Goal: Task Accomplishment & Management: Use online tool/utility

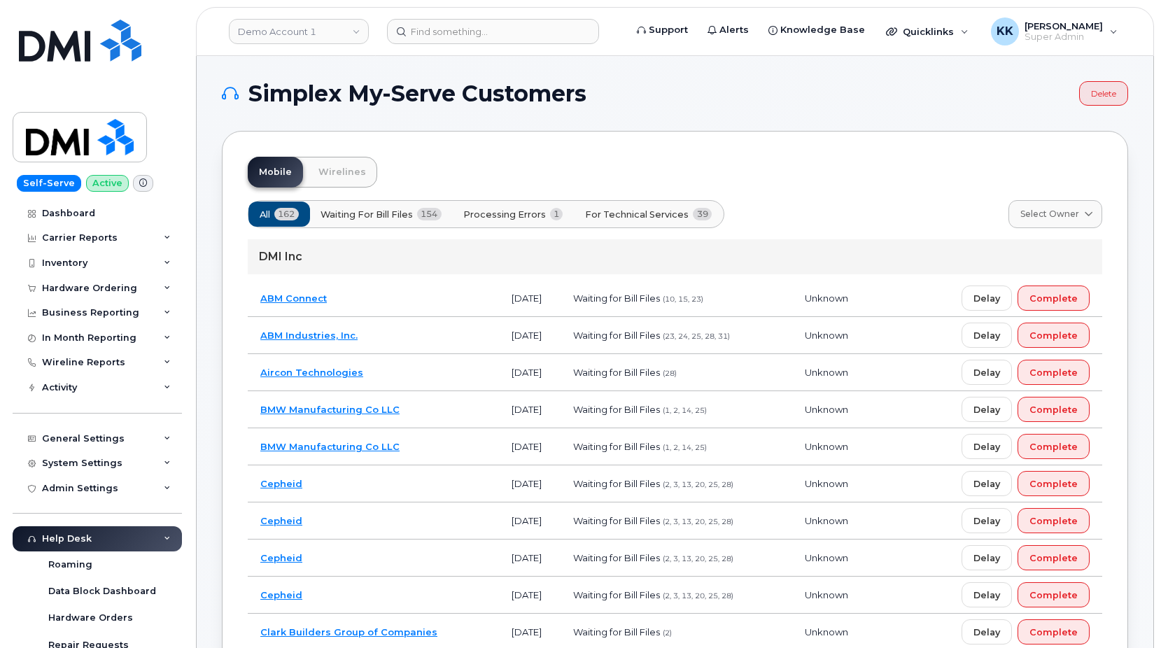
click at [656, 207] on button "For Technical Services 39" at bounding box center [648, 214] width 151 height 25
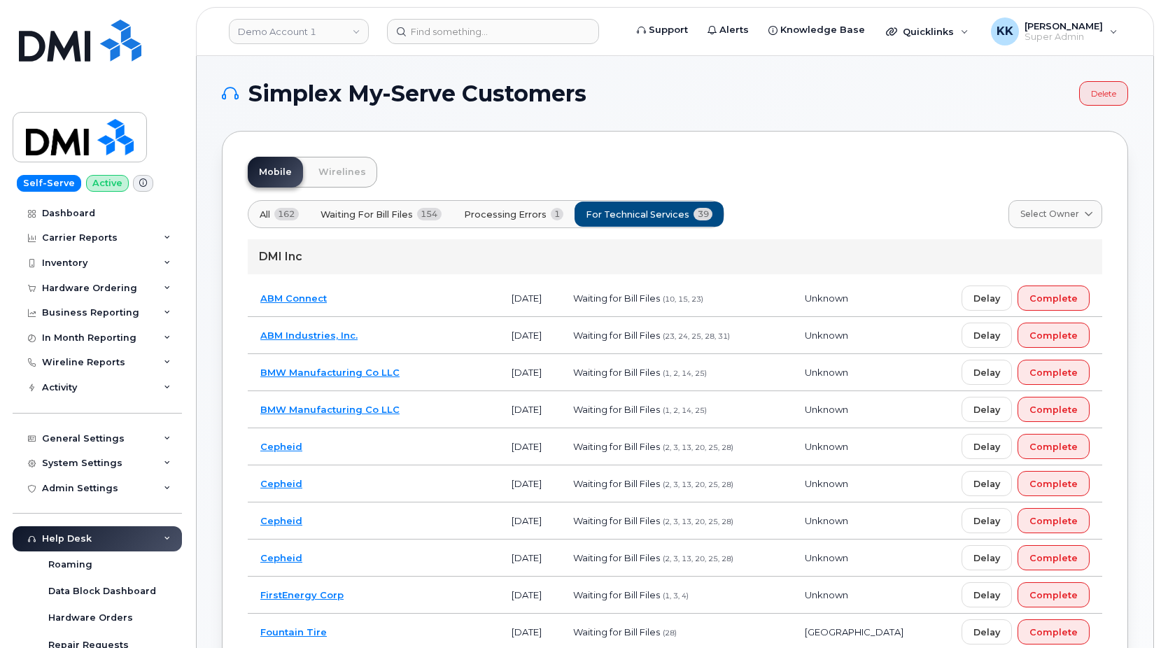
click at [530, 214] on span "Processing Errors" at bounding box center [505, 214] width 83 height 13
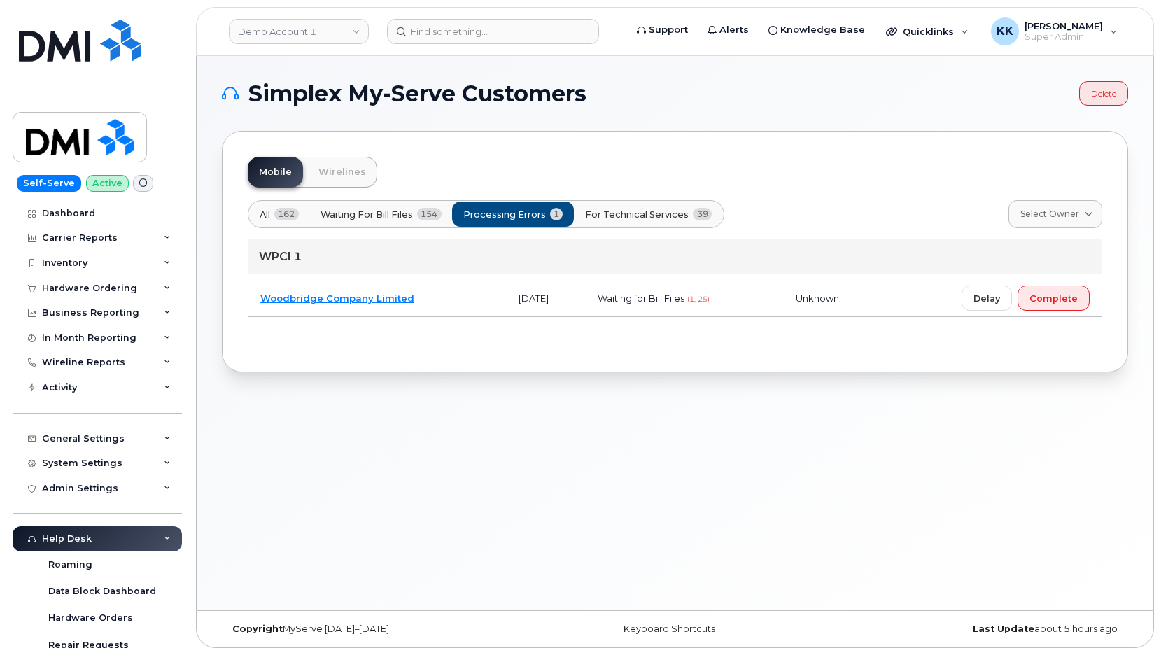
click at [645, 223] on button "For Technical Services 39" at bounding box center [648, 214] width 151 height 25
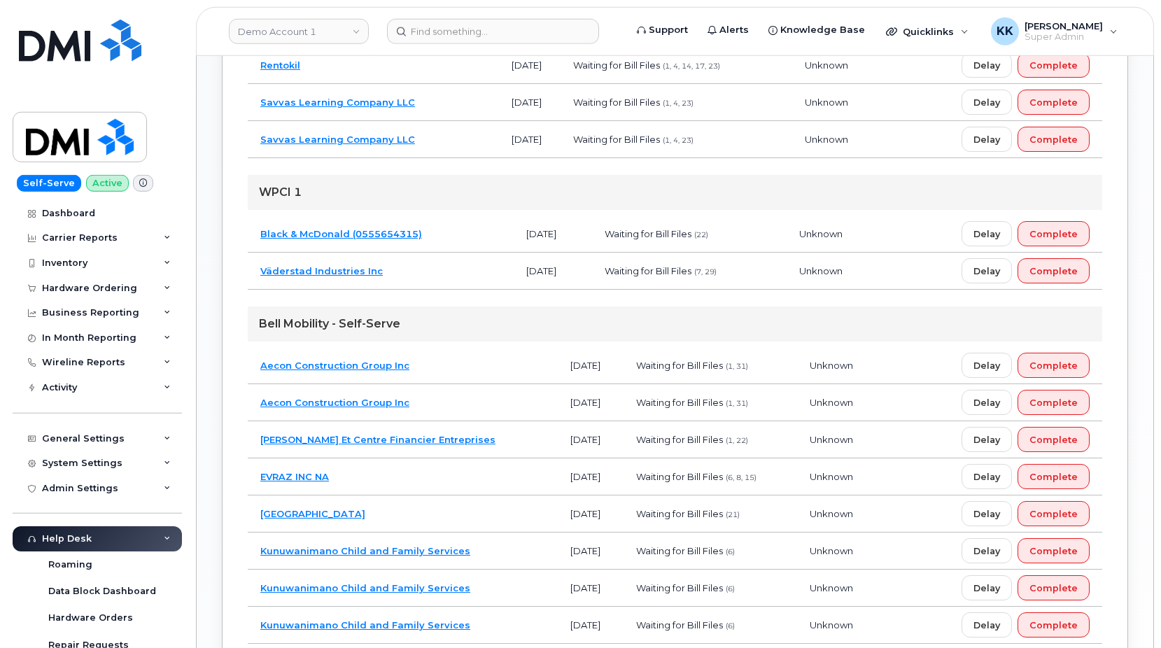
scroll to position [928, 0]
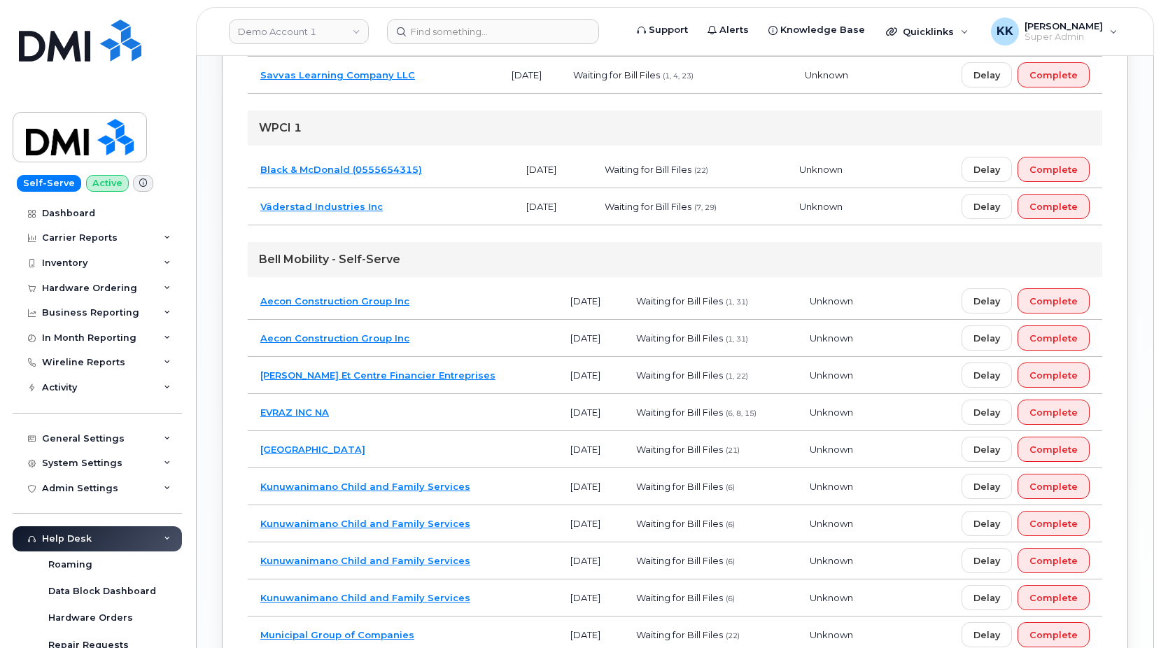
click at [524, 385] on td "Caisses Desjardins Et Centre Financier Entreprises" at bounding box center [403, 375] width 310 height 37
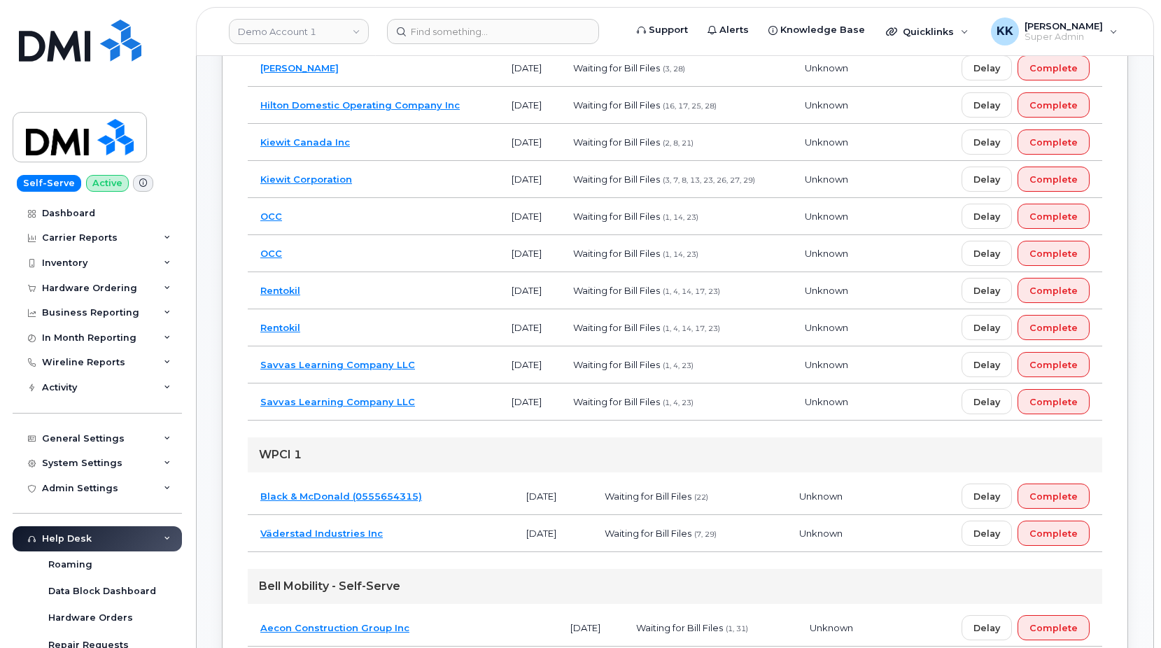
scroll to position [887, 0]
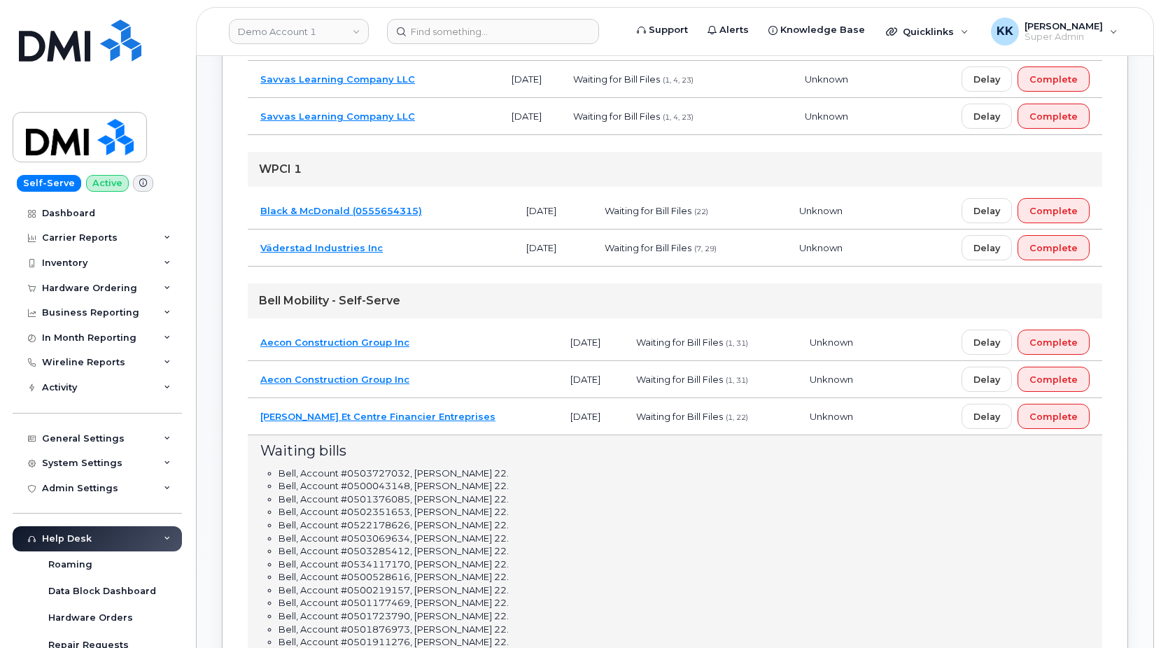
click at [524, 412] on td "Caisses Desjardins Et Centre Financier Entreprises" at bounding box center [403, 416] width 310 height 37
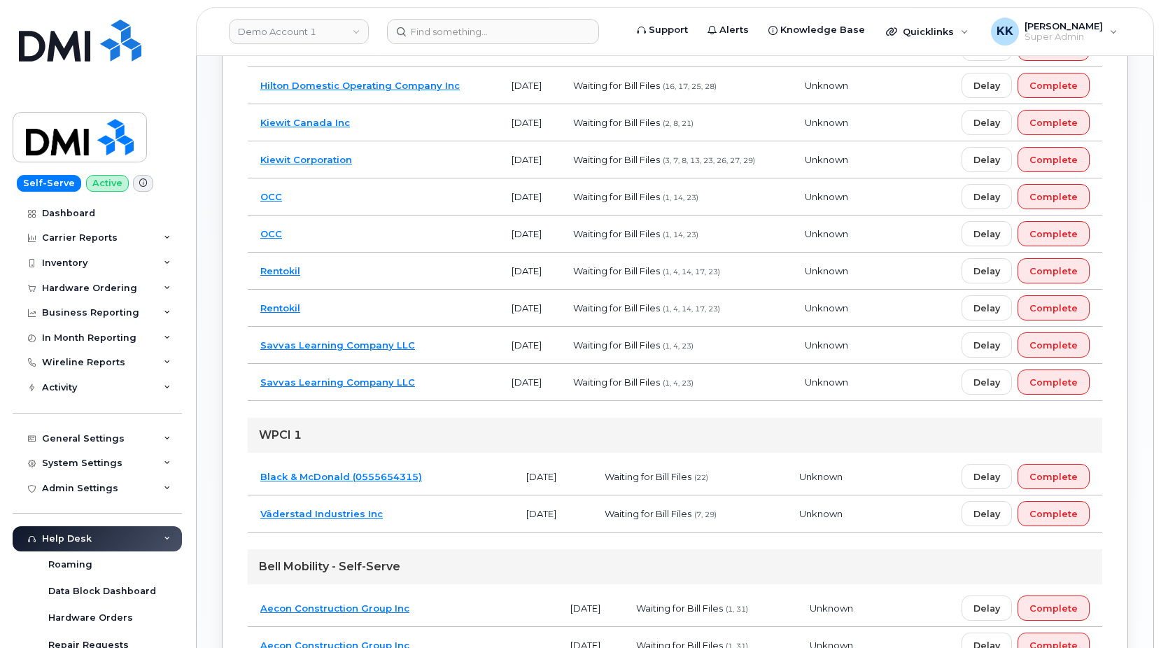
scroll to position [601, 0]
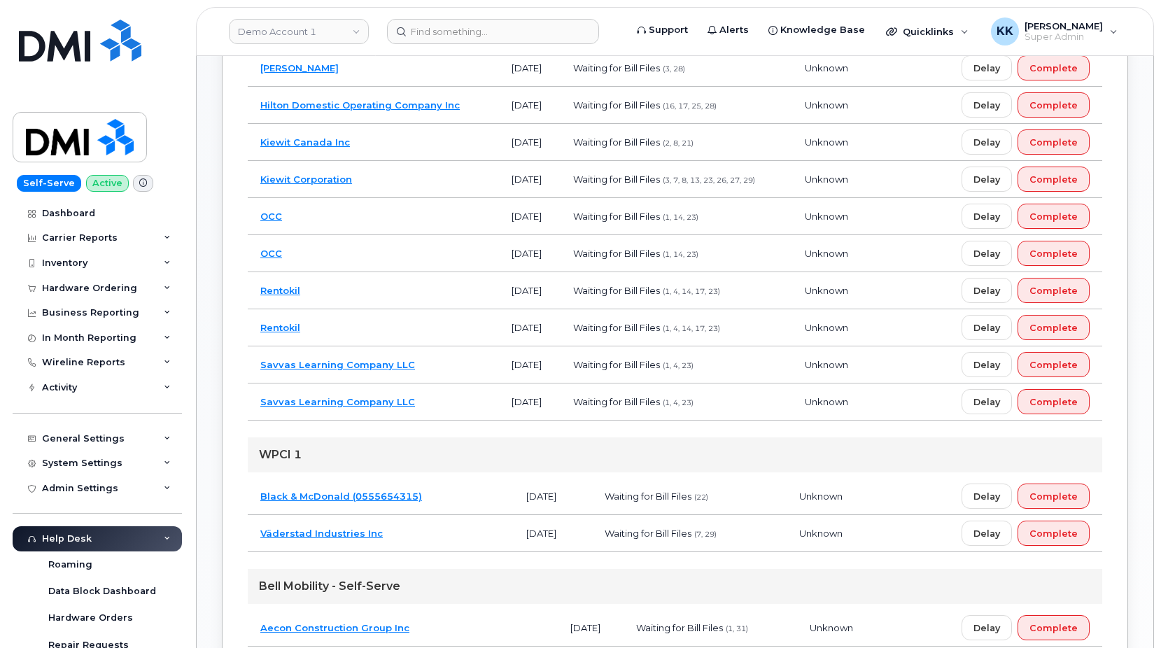
click at [375, 247] on td "OCC" at bounding box center [373, 253] width 251 height 37
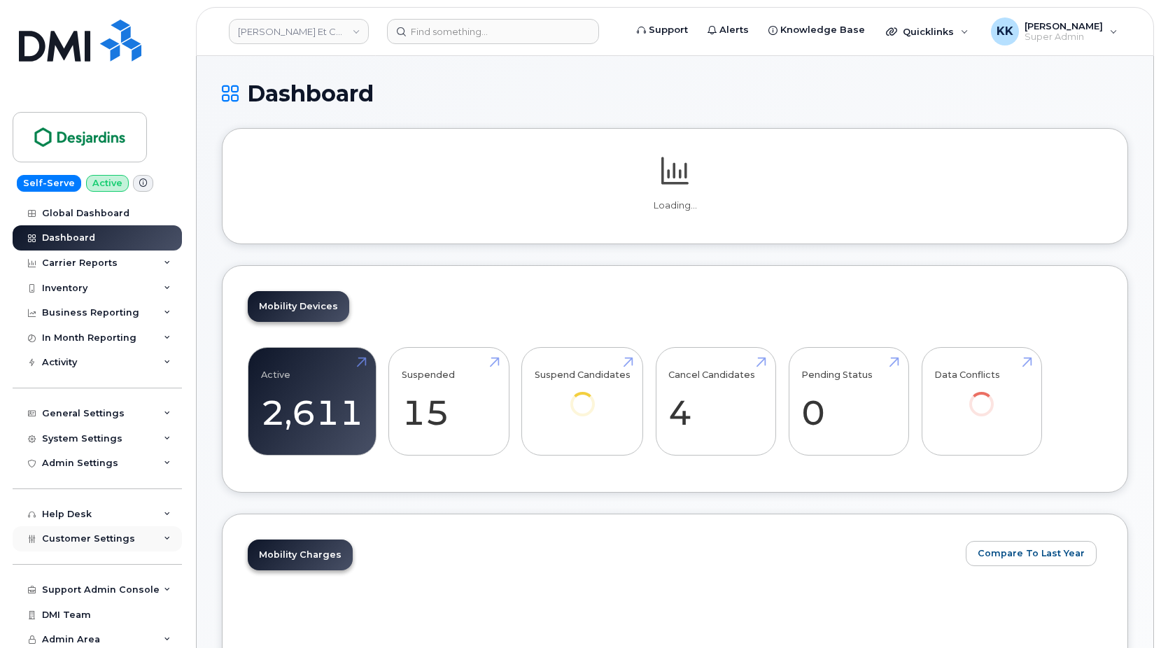
click at [92, 543] on span "Customer Settings" at bounding box center [88, 538] width 93 height 11
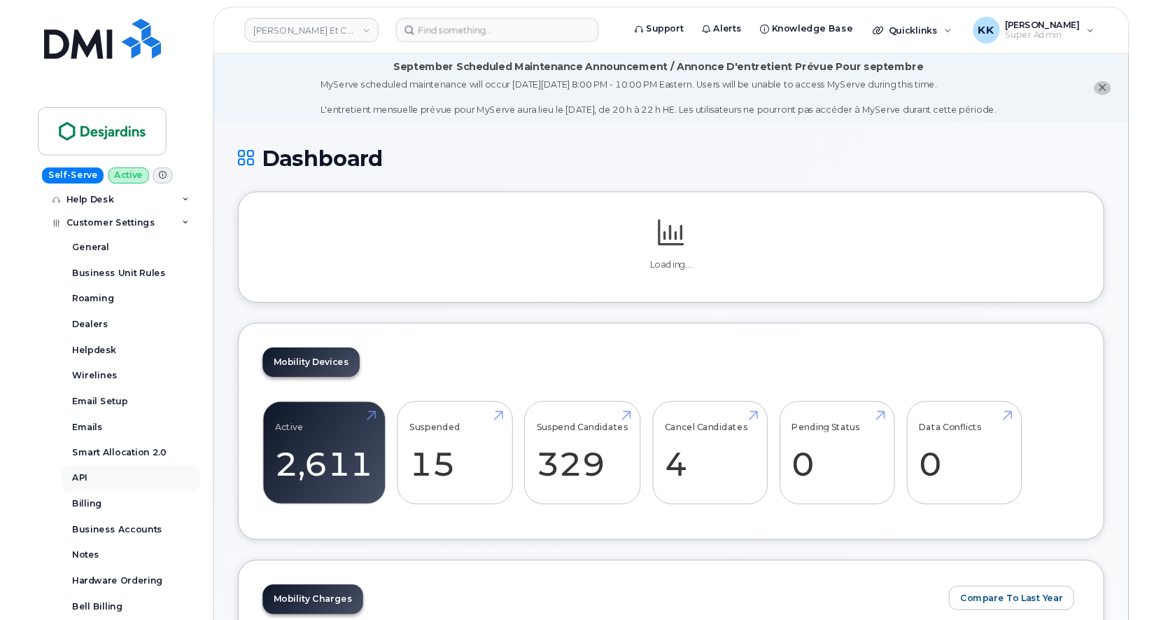
scroll to position [336, 0]
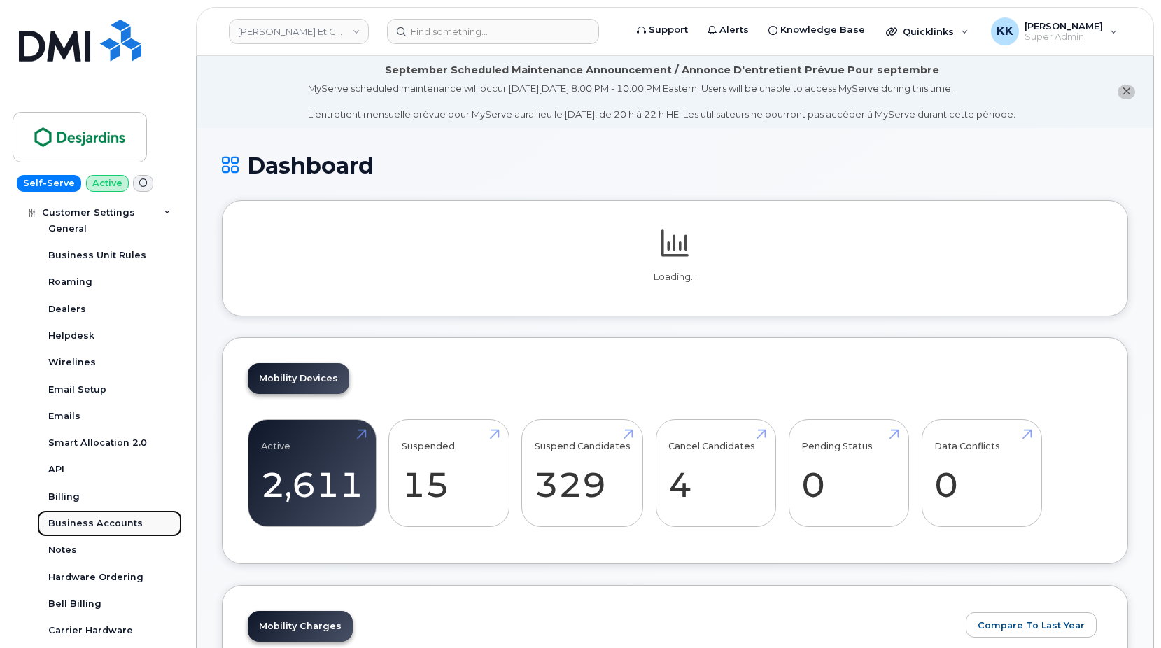
click at [106, 528] on div "Business Accounts" at bounding box center [95, 523] width 95 height 13
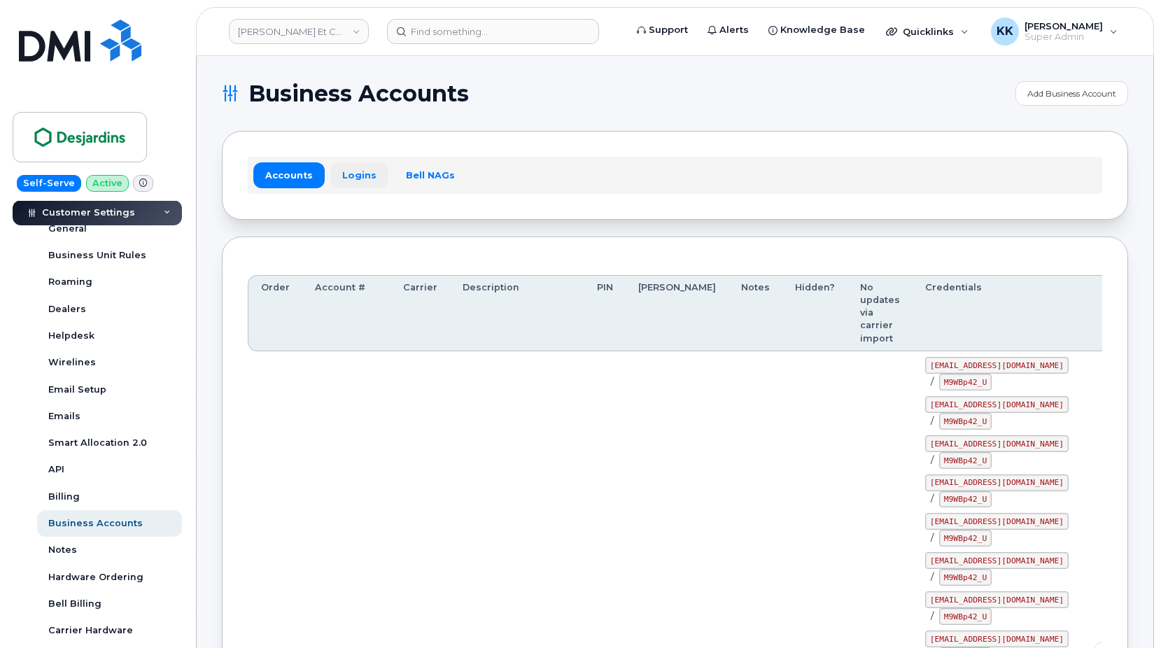
click at [349, 166] on link "Logins" at bounding box center [359, 174] width 58 height 25
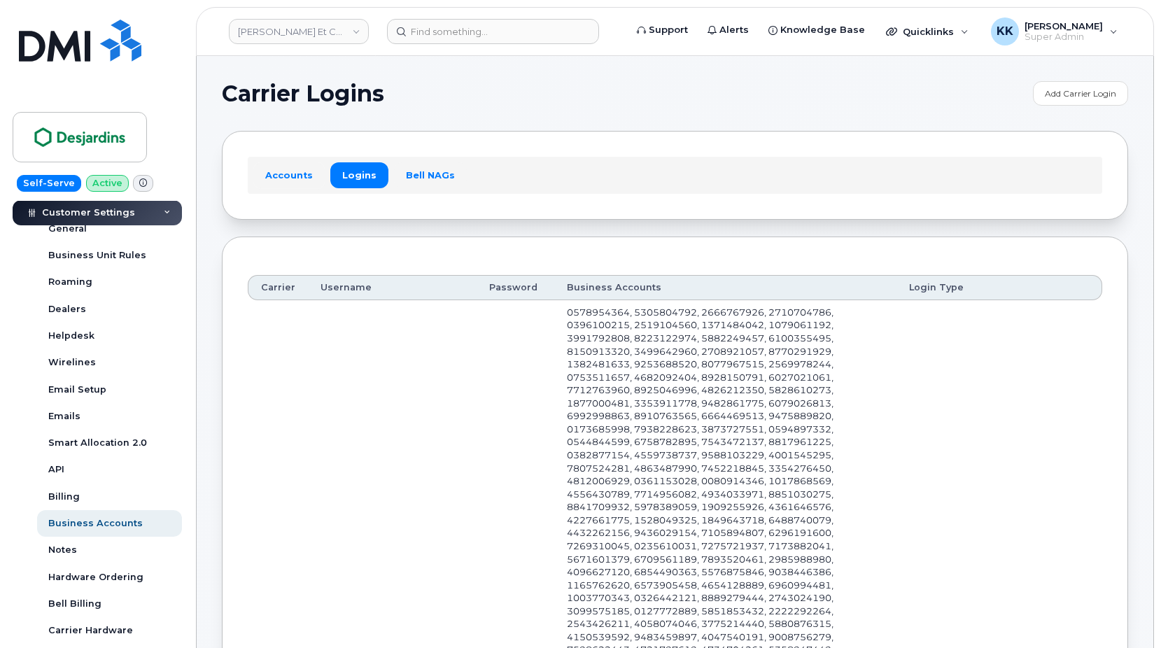
click at [280, 179] on link "Accounts" at bounding box center [288, 174] width 71 height 25
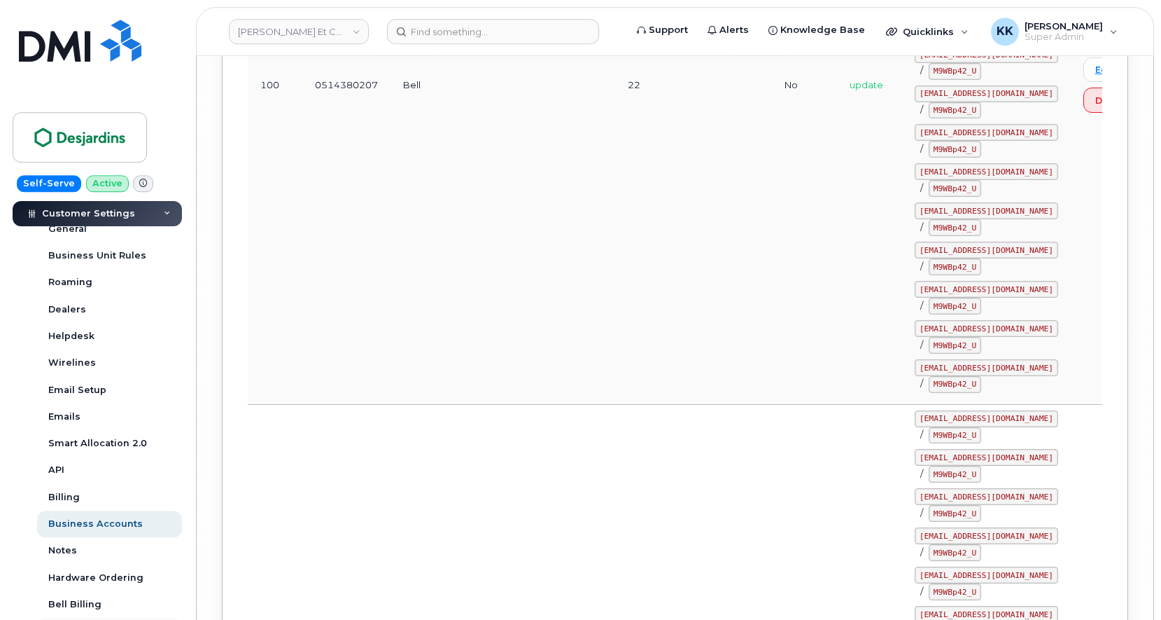
scroll to position [162815, 0]
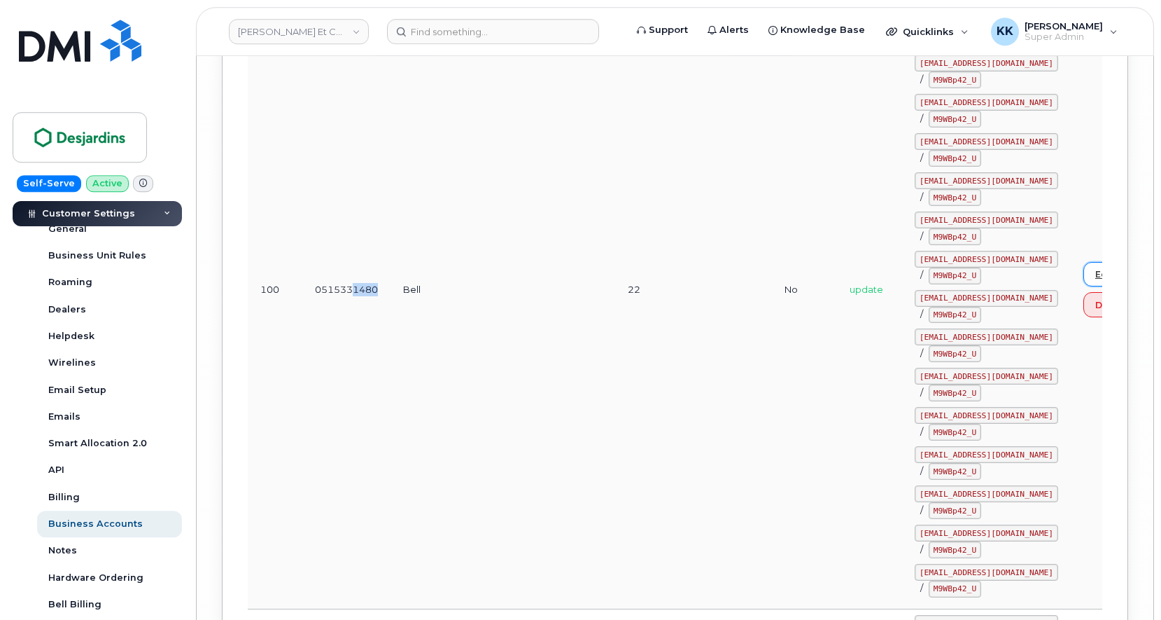
click at [1084, 286] on link "Edit" at bounding box center [1105, 274] width 42 height 25
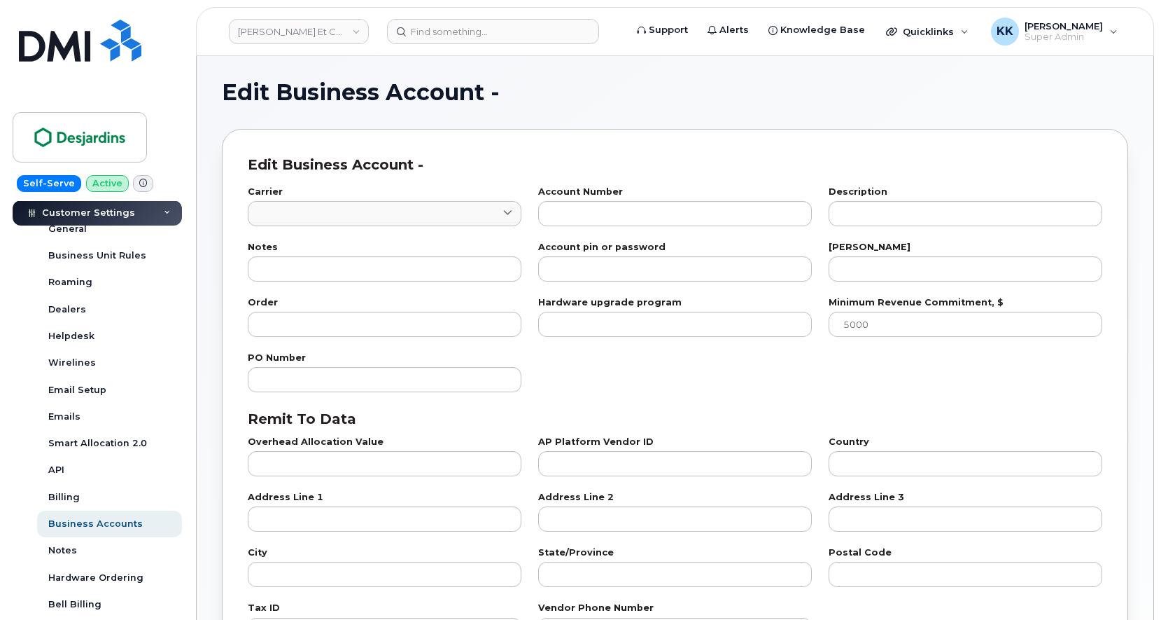
type input "1"
type input "0515331480"
type input "22"
type input "100"
checkbox input "true"
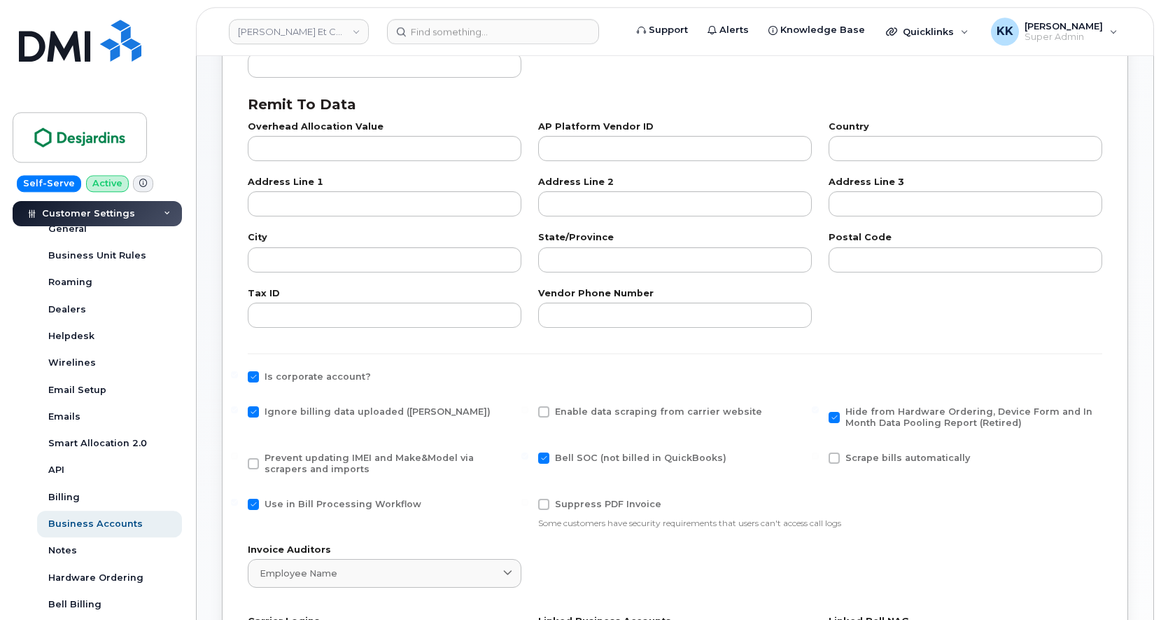
scroll to position [357, 0]
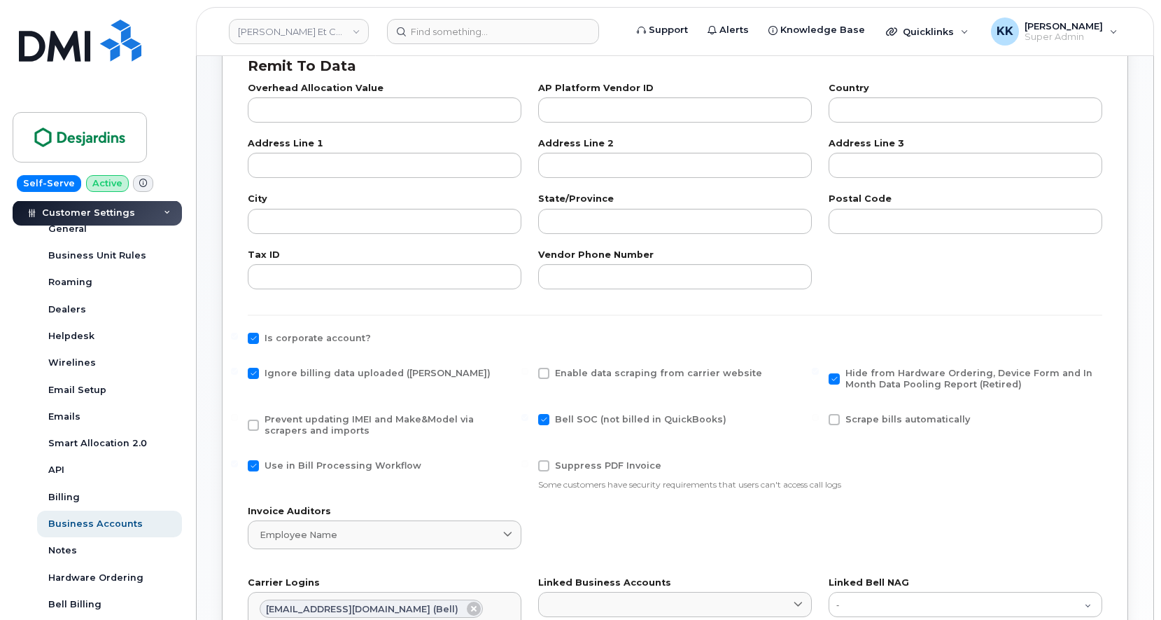
click at [258, 372] on span at bounding box center [253, 373] width 11 height 11
click at [238, 372] on input "Ignore billing data uploaded (Bill Parser)" at bounding box center [234, 371] width 7 height 7
checkbox input "false"
click at [841, 382] on label "Hide from Hardware Ordering, Device Form and In Month Data Pooling Report (Reti…" at bounding box center [964, 379] width 270 height 22
click at [819, 375] on input "Hide from Hardware Ordering, Device Form and In Month Data Pooling Report (Reti…" at bounding box center [815, 371] width 7 height 7
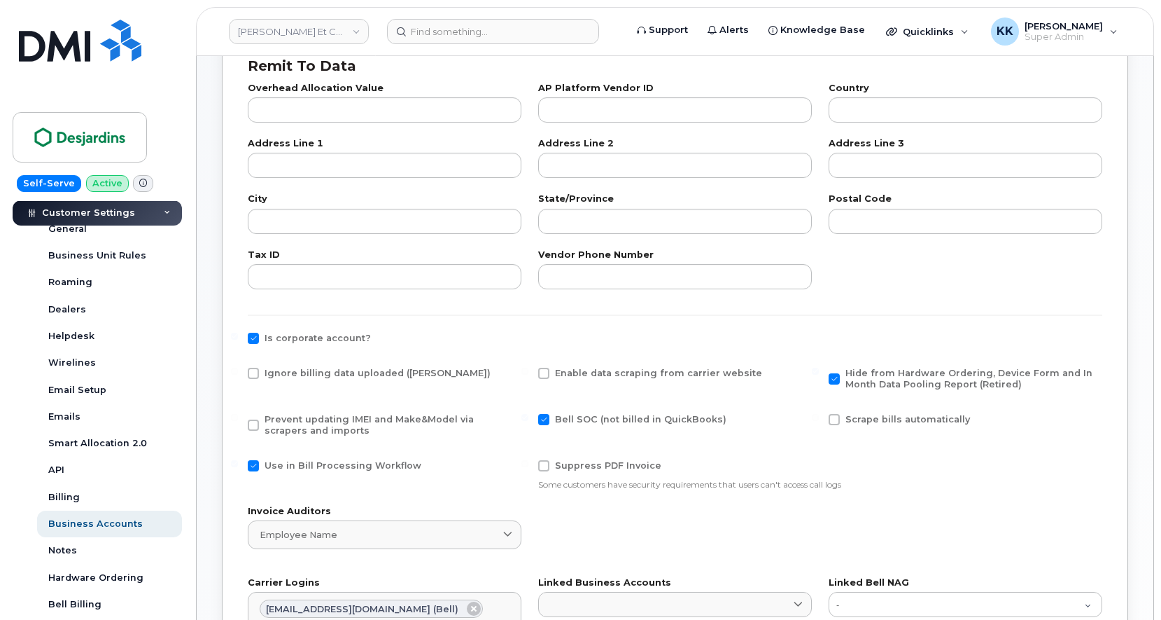
checkbox input "false"
click at [835, 427] on div "Scrape bills automatically" at bounding box center [966, 423] width 274 height 18
click at [834, 421] on span at bounding box center [834, 419] width 11 height 11
click at [819, 421] on input "Scrape bills automatically" at bounding box center [815, 417] width 7 height 7
checkbox input "true"
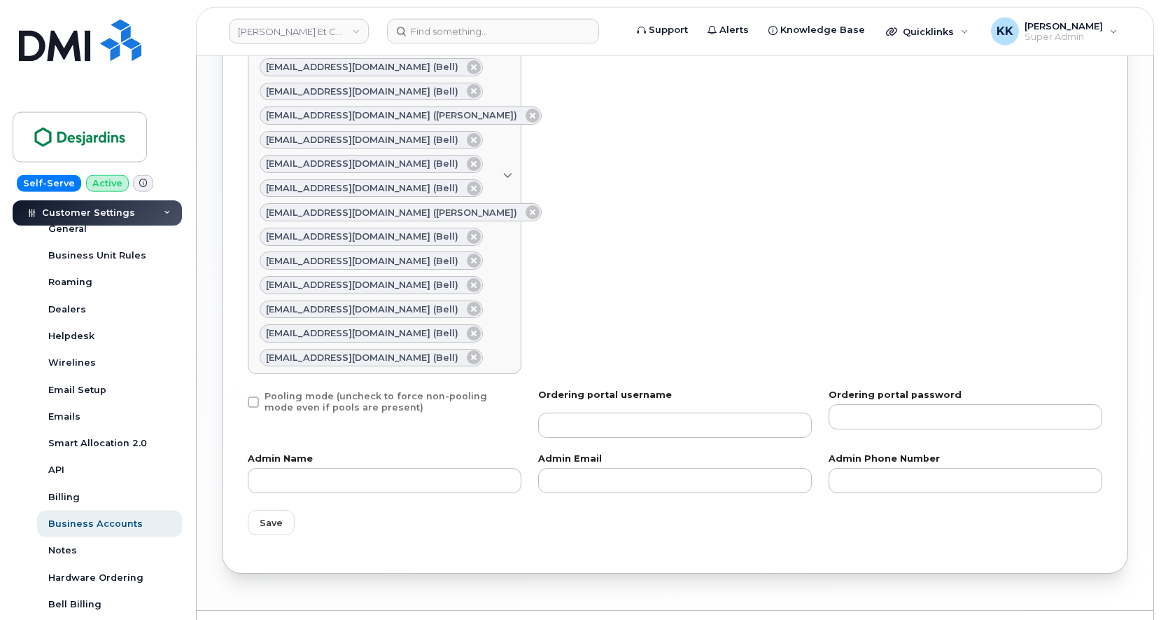
scroll to position [1007, 0]
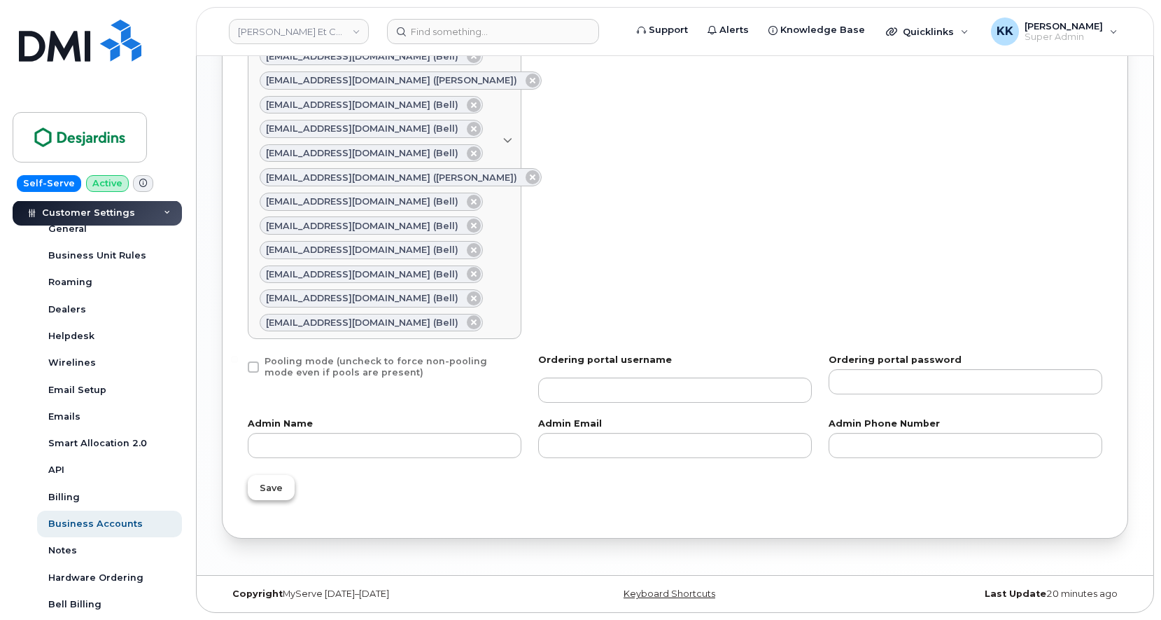
click at [279, 488] on span "Save" at bounding box center [271, 487] width 23 height 13
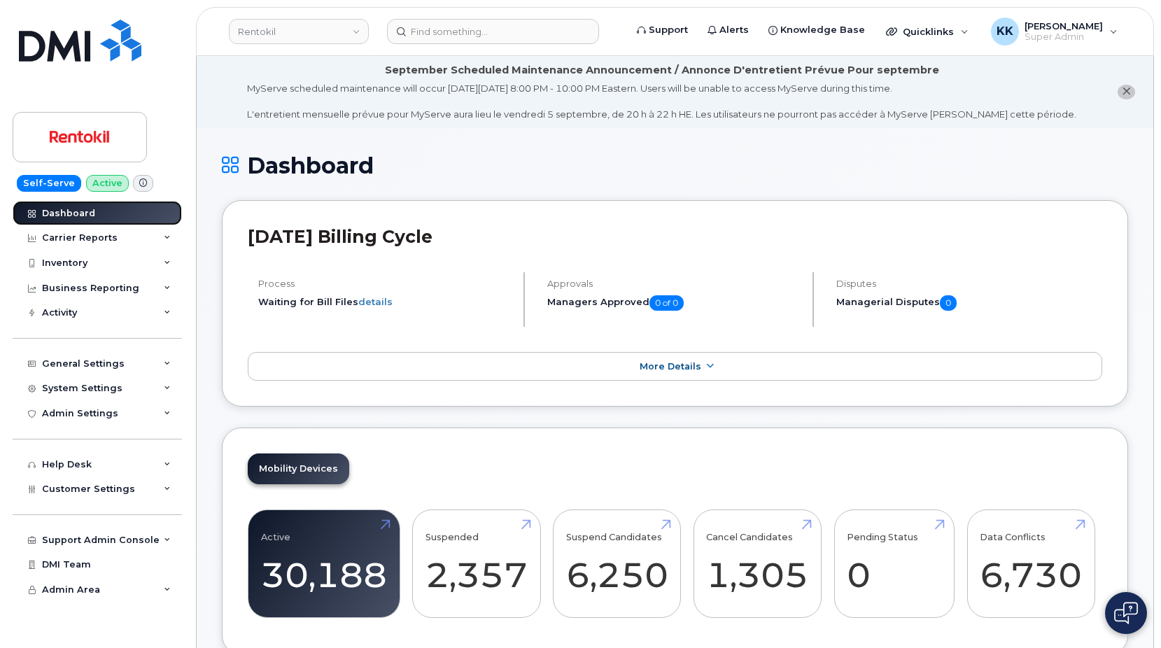
click at [83, 221] on link "Dashboard" at bounding box center [97, 213] width 169 height 25
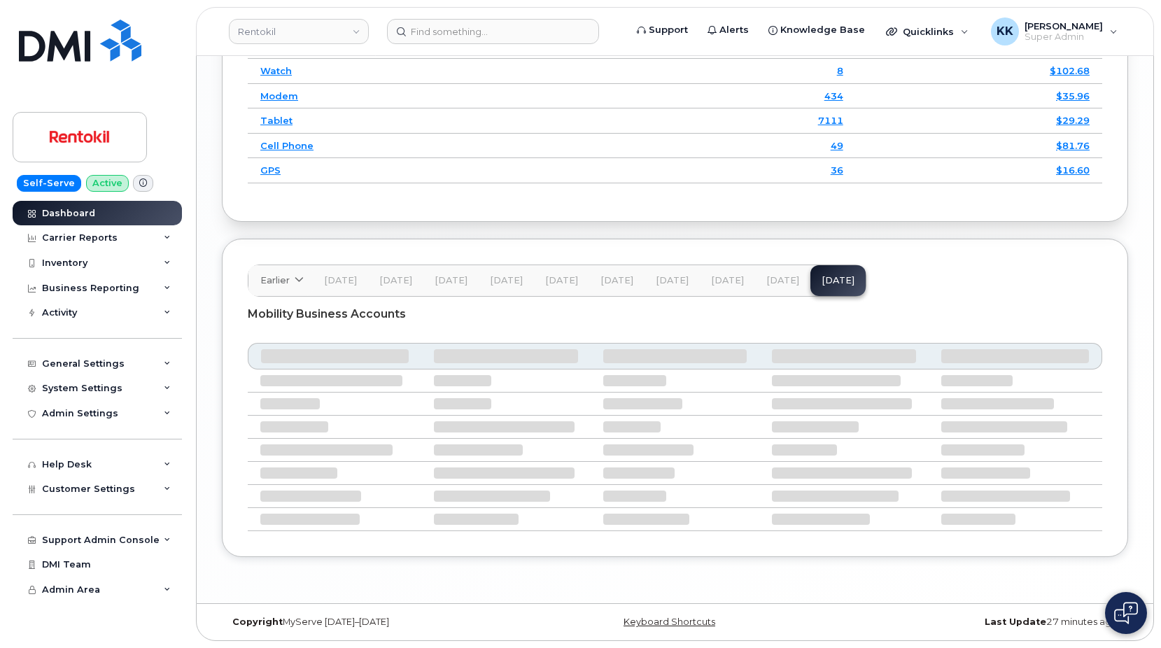
scroll to position [1997, 0]
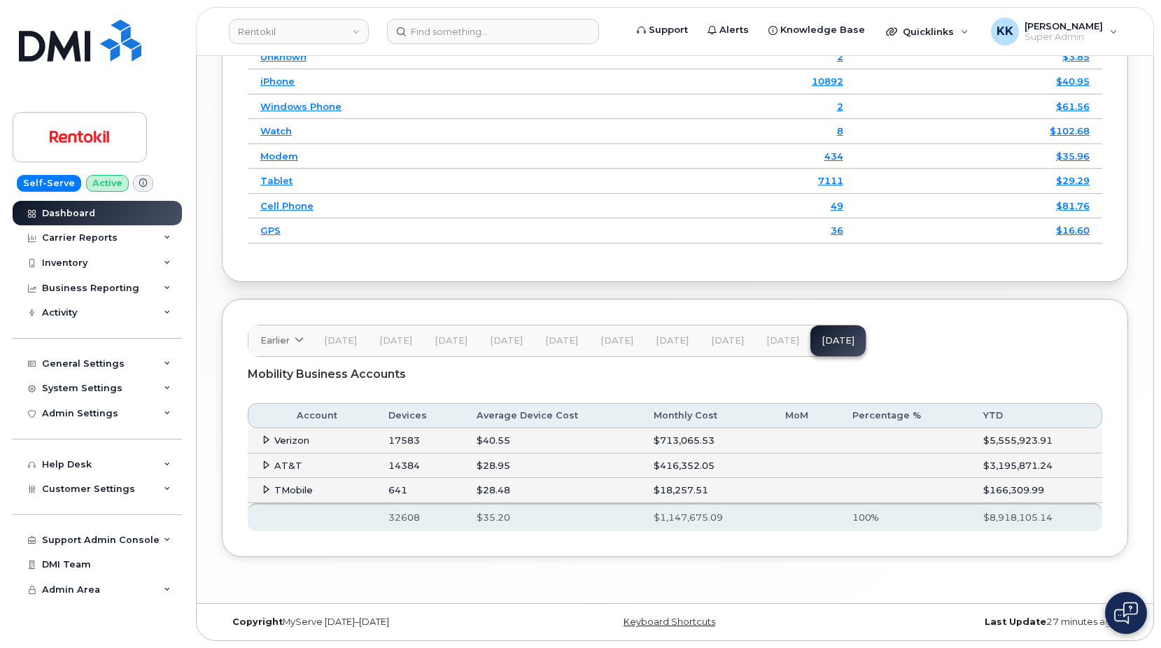
click at [267, 435] on icon at bounding box center [266, 439] width 9 height 9
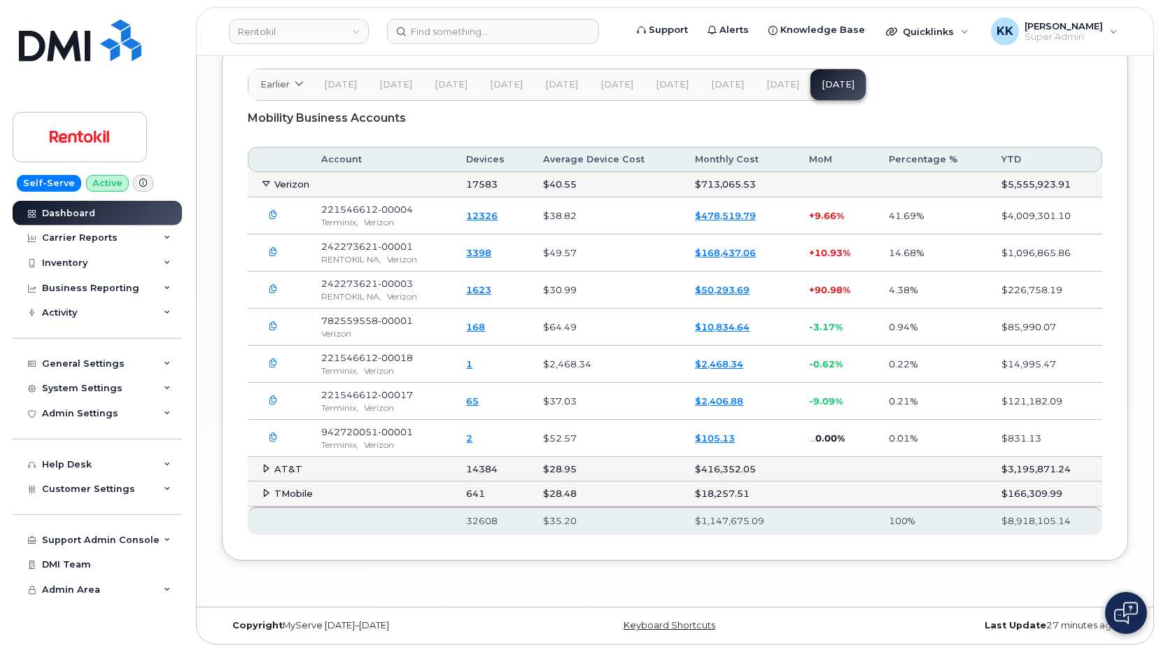
scroll to position [2211, 0]
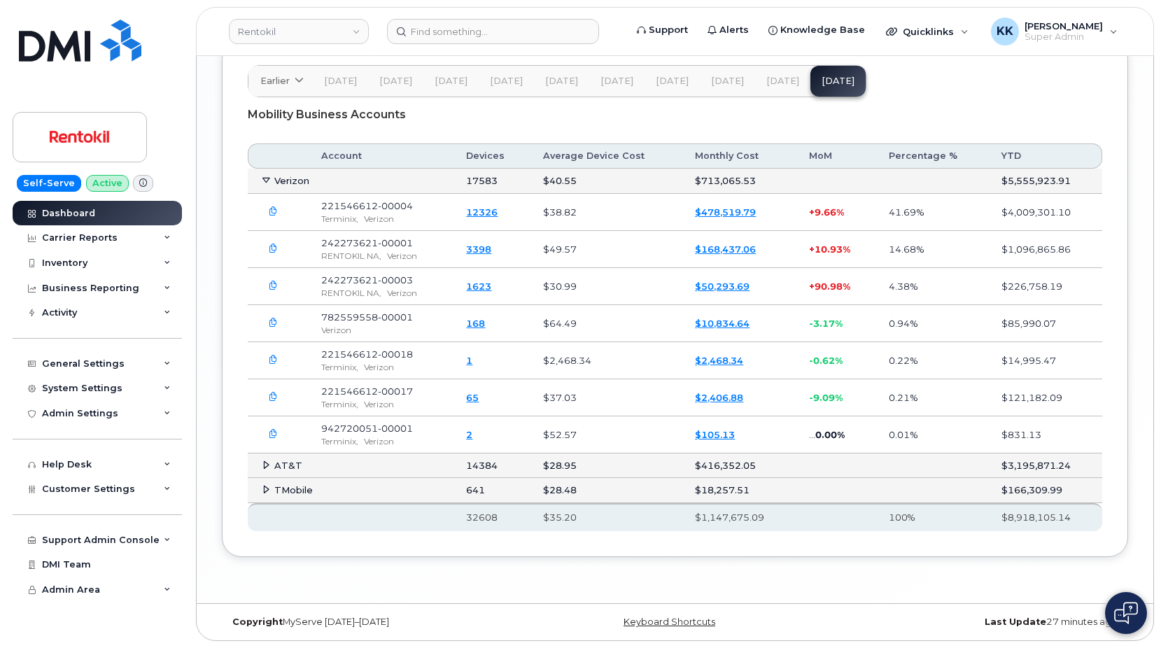
click at [708, 218] on link "$478,519.79" at bounding box center [725, 212] width 61 height 11
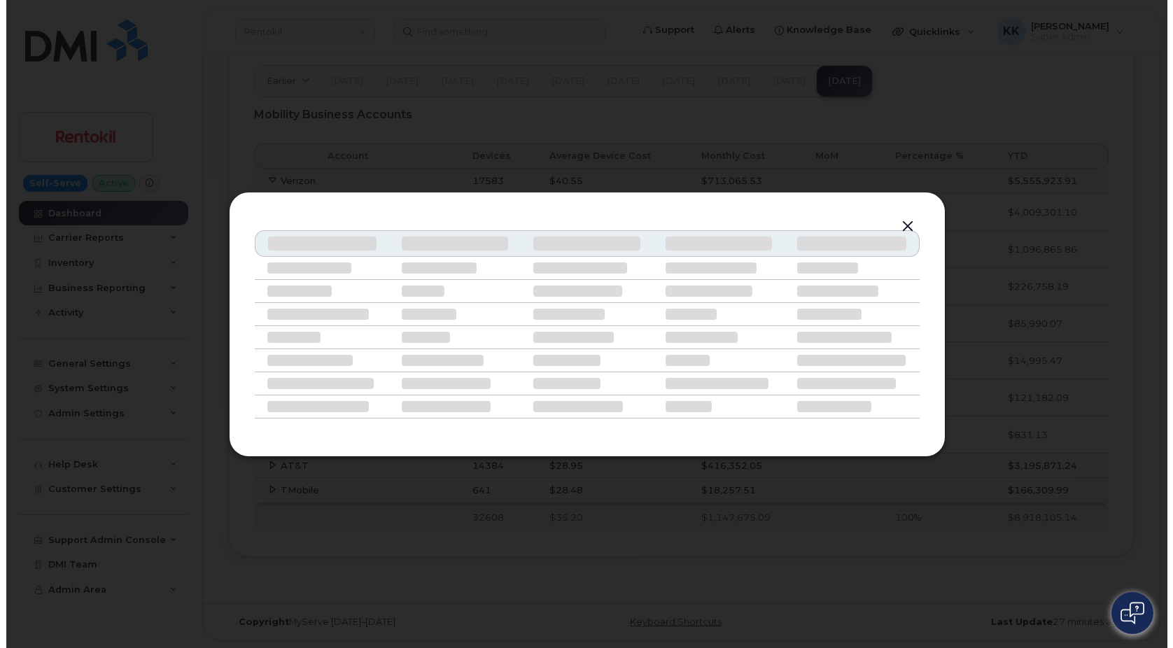
scroll to position [2186, 0]
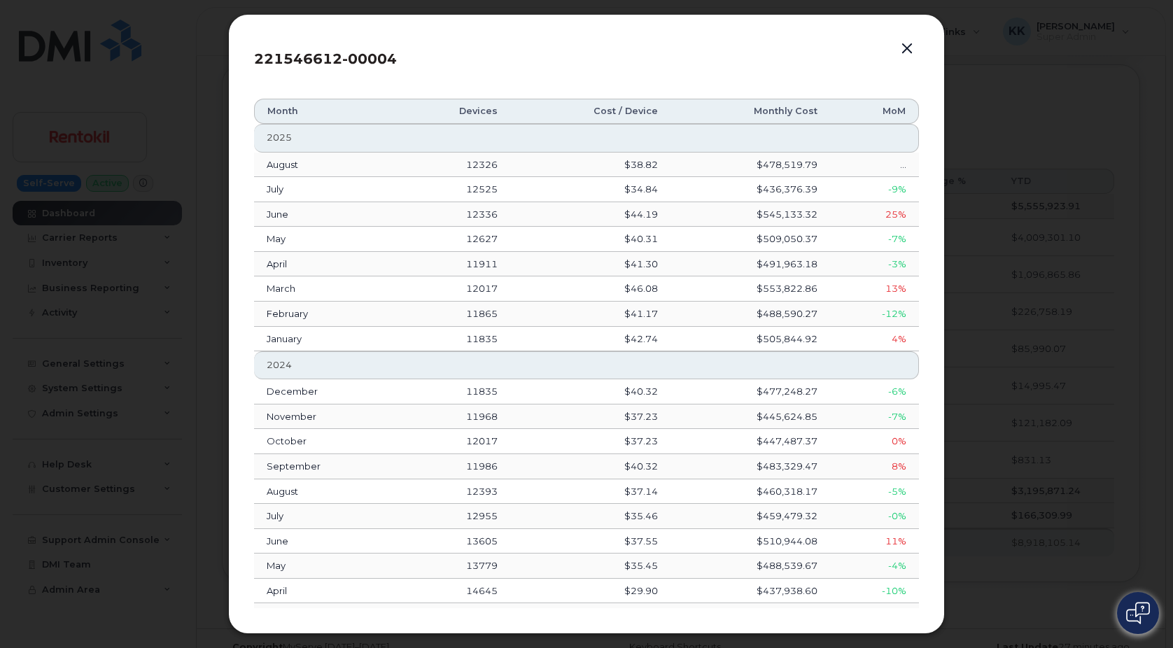
click at [905, 52] on button "button" at bounding box center [907, 49] width 21 height 20
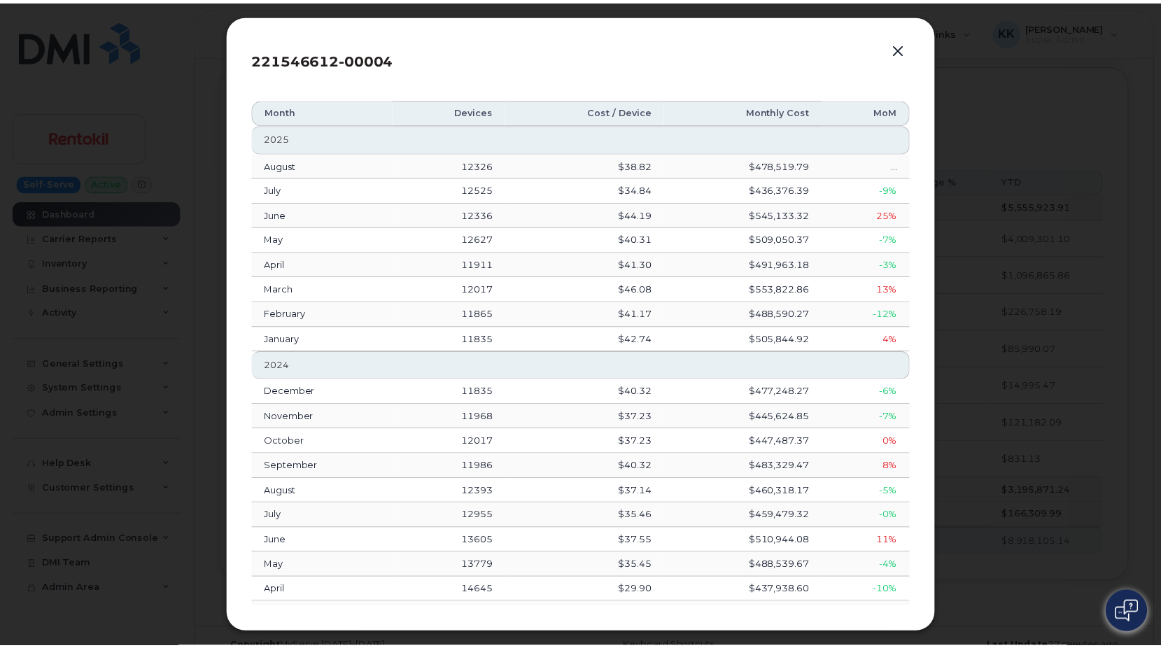
scroll to position [2211, 0]
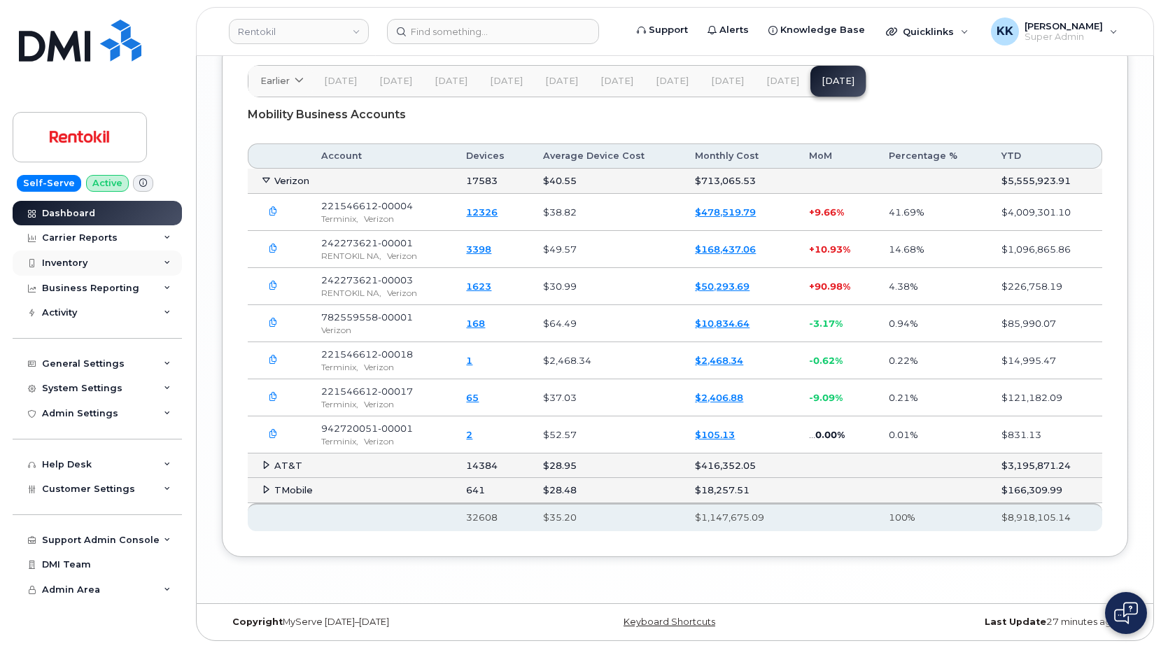
click at [67, 257] on div "Inventory" at bounding box center [97, 263] width 169 height 25
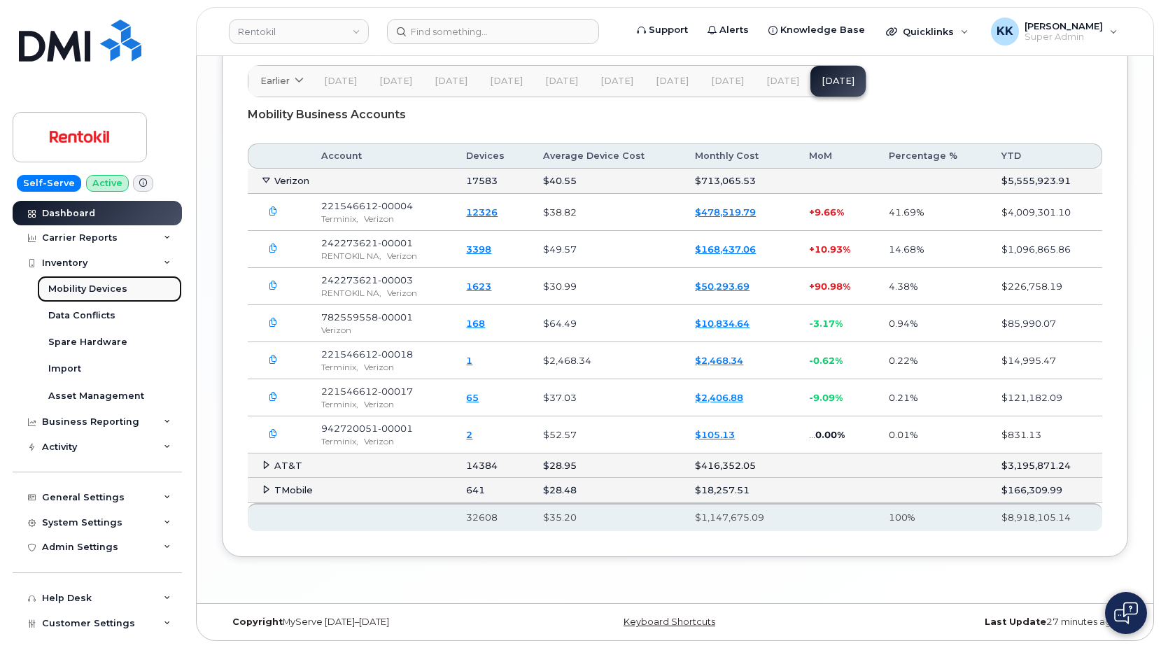
click at [57, 295] on link "Mobility Devices" at bounding box center [109, 289] width 145 height 27
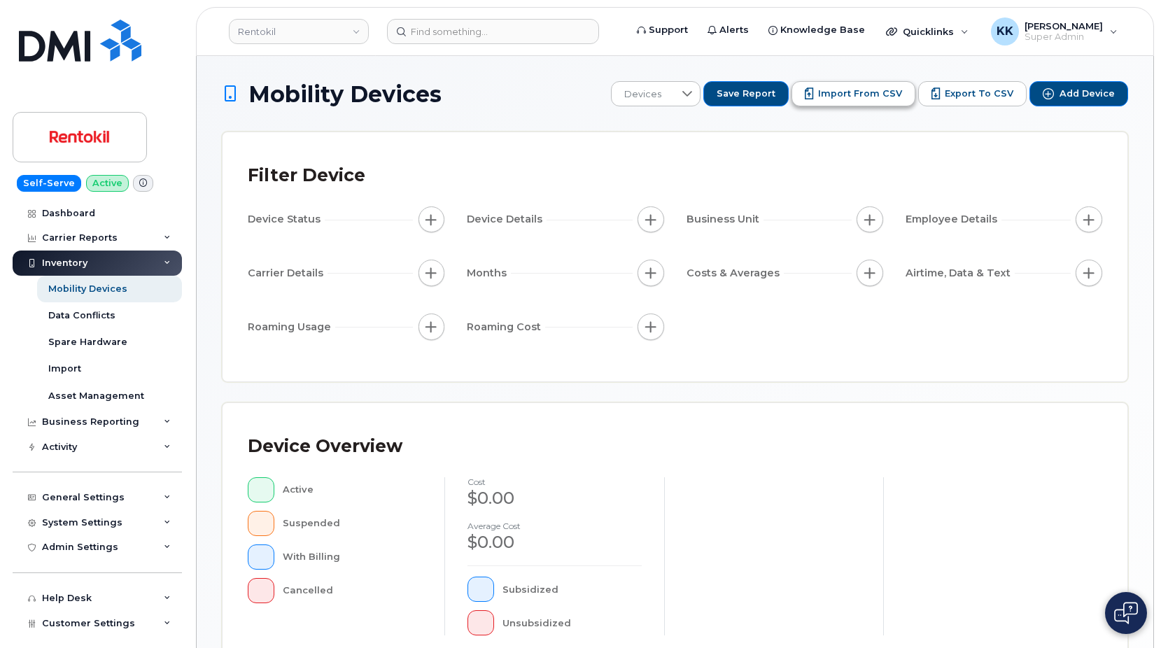
click at [863, 92] on span "Import from CSV" at bounding box center [860, 94] width 84 height 13
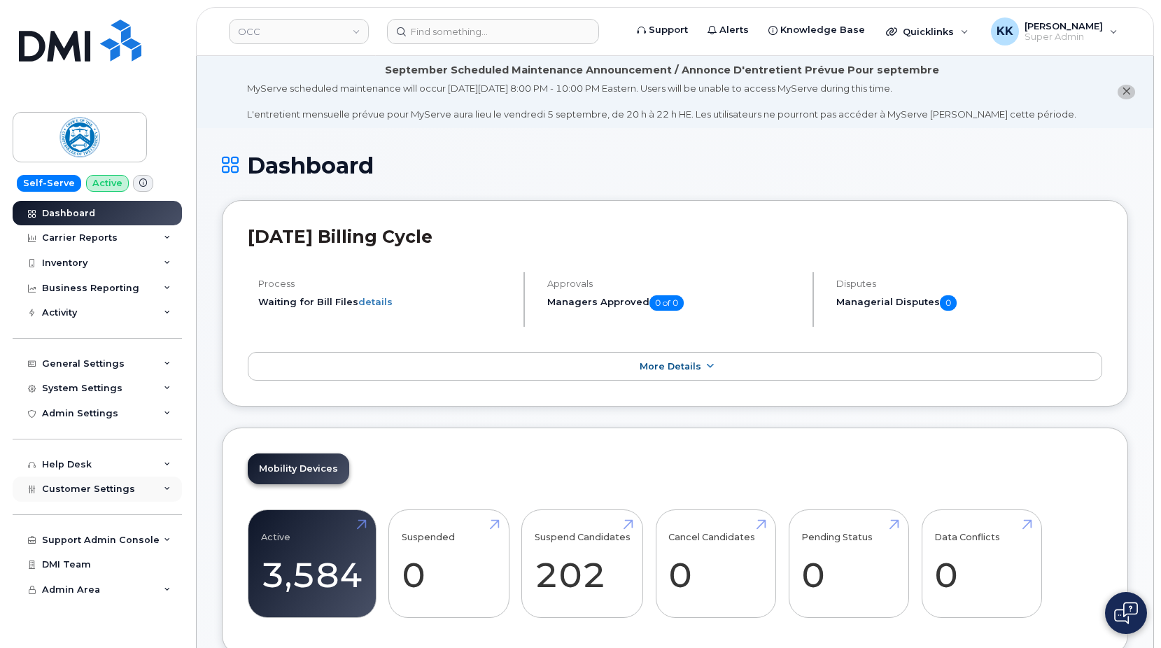
click at [74, 497] on div "Customer Settings" at bounding box center [97, 489] width 169 height 25
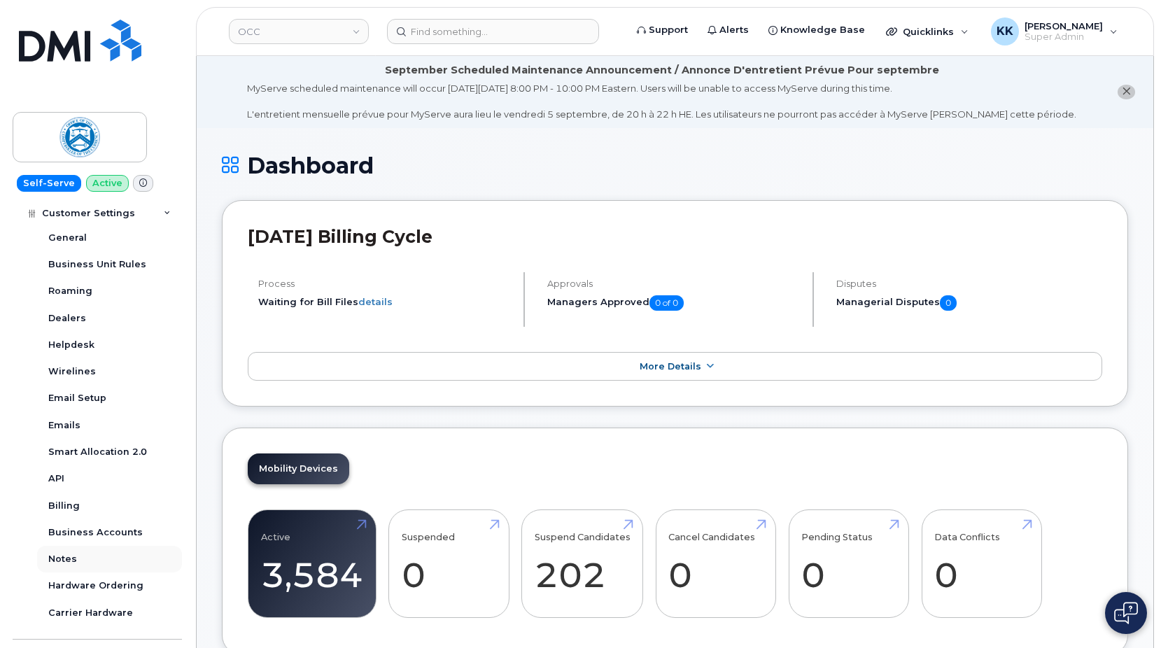
scroll to position [336, 0]
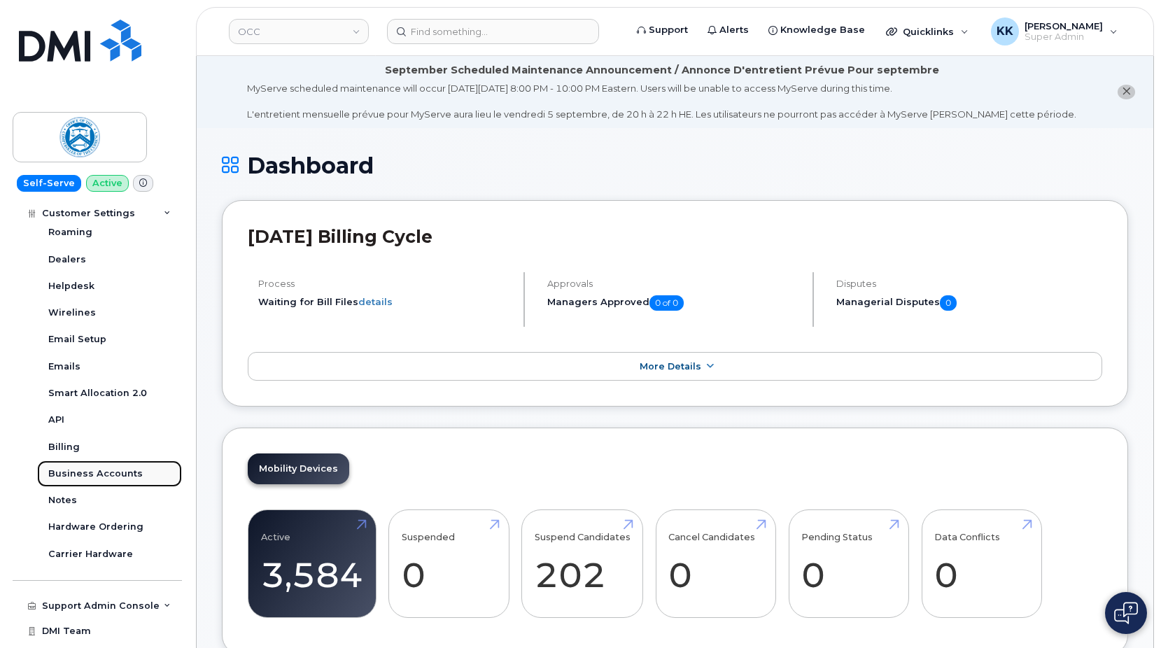
click at [89, 475] on div "Business Accounts" at bounding box center [95, 474] width 95 height 13
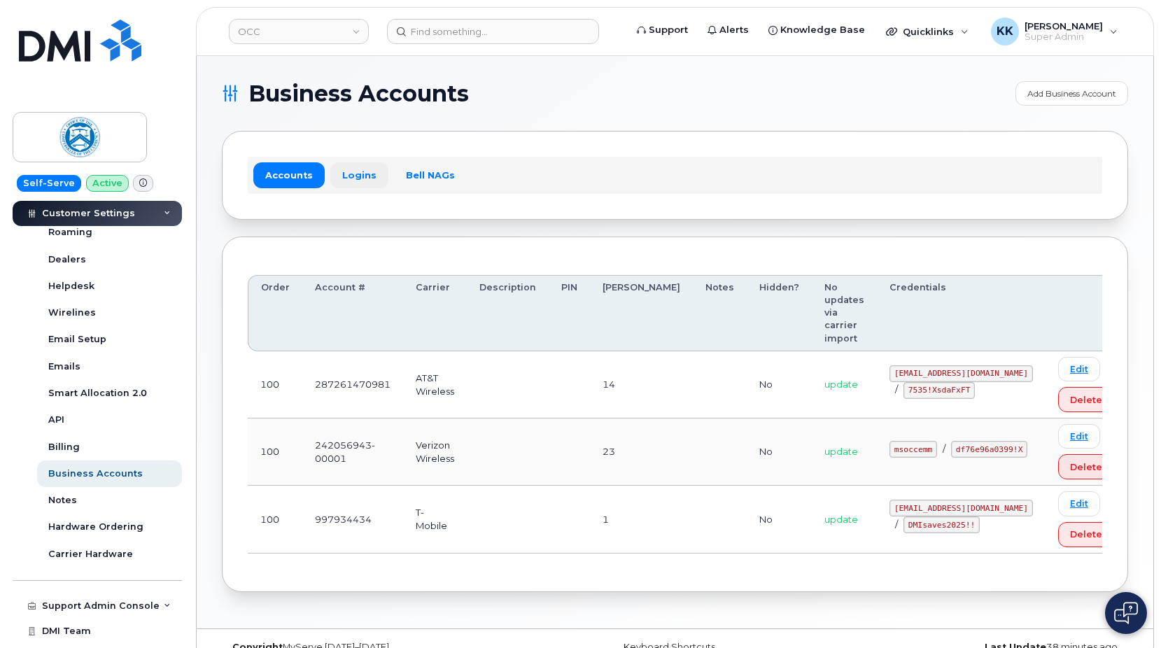
click at [362, 180] on link "Logins" at bounding box center [359, 174] width 58 height 25
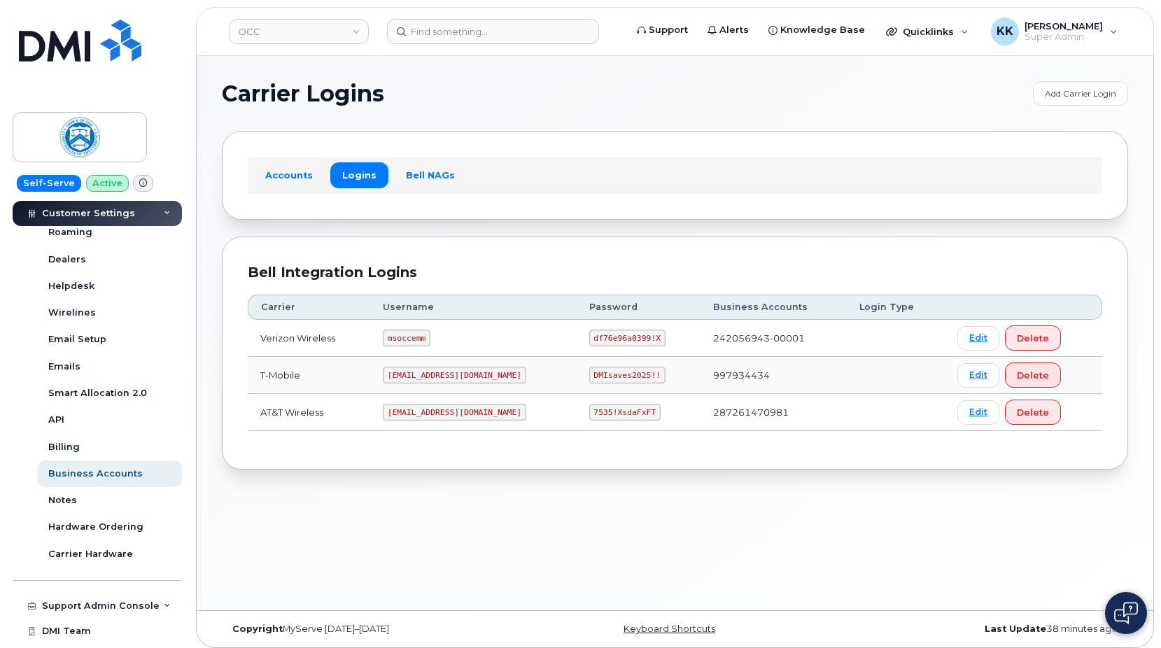
click at [424, 343] on code "msoccemm" at bounding box center [407, 338] width 48 height 17
copy code "msoccemm"
click at [611, 334] on code "df76e96a0399!X" at bounding box center [627, 338] width 76 height 17
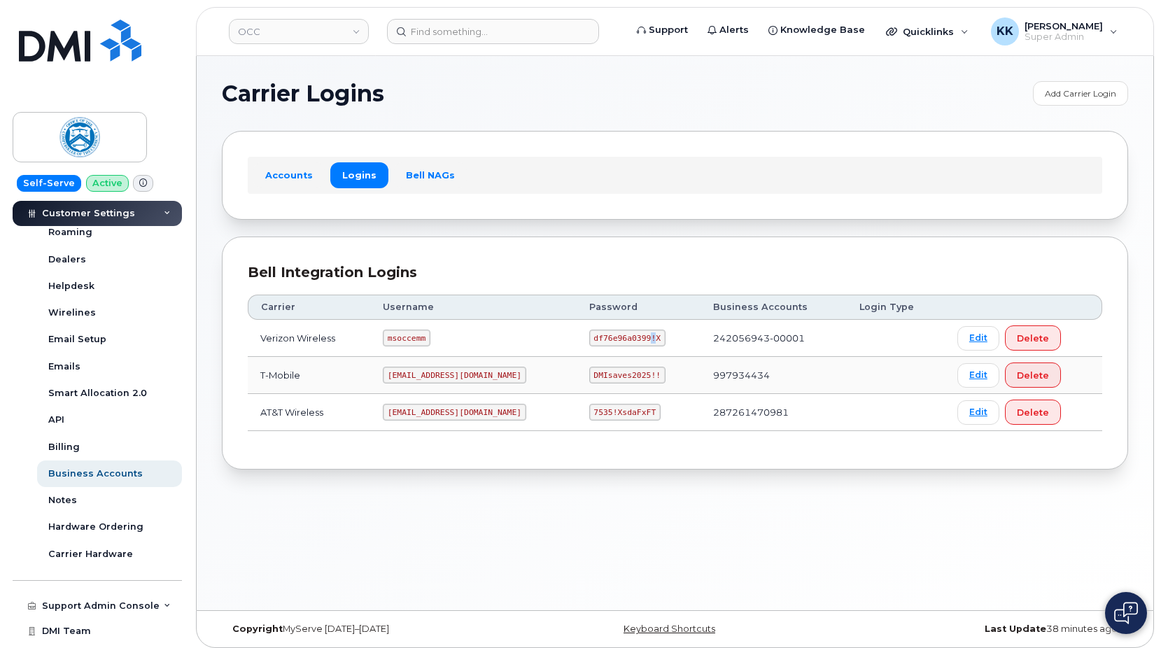
click at [611, 334] on code "df76e96a0399!X" at bounding box center [627, 338] width 76 height 17
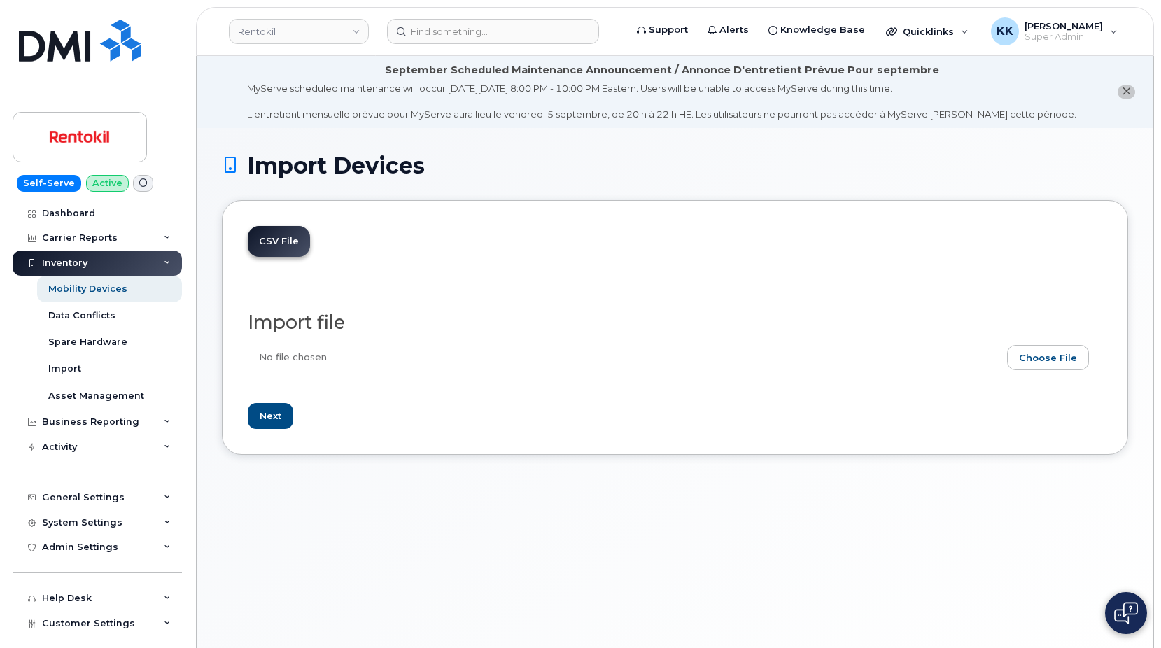
click at [1027, 351] on input "file" at bounding box center [670, 361] width 844 height 32
type input "C:\fakepath\Rentokil Verizon Terminix Inventory [DATE].csv"
click at [285, 405] on input "Next" at bounding box center [271, 416] width 46 height 26
type input "Loading..."
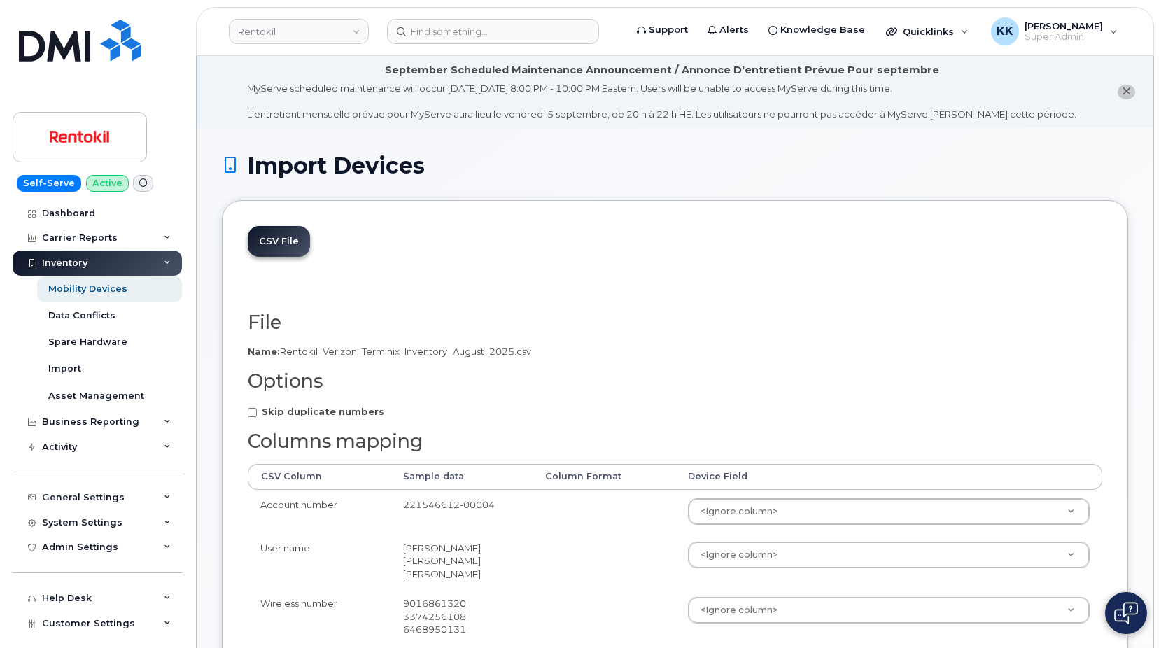
click at [314, 410] on strong "Skip duplicate numbers" at bounding box center [323, 411] width 123 height 11
click at [257, 410] on input "Skip duplicate numbers" at bounding box center [252, 412] width 9 height 9
checkbox input "true"
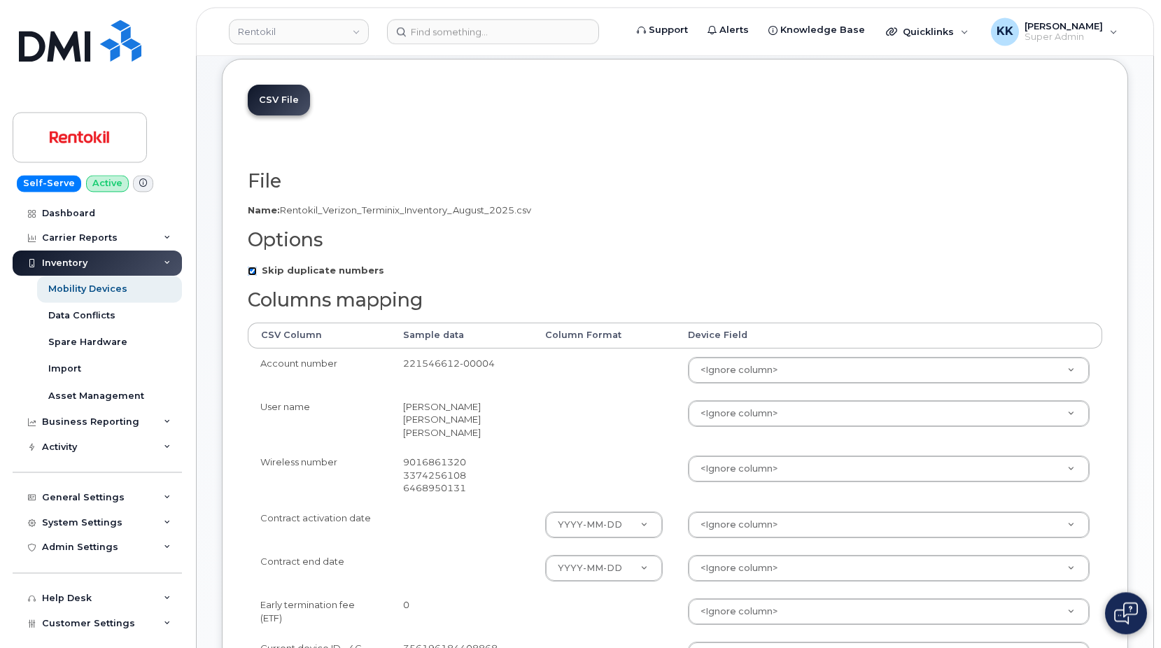
scroll to position [143, 0]
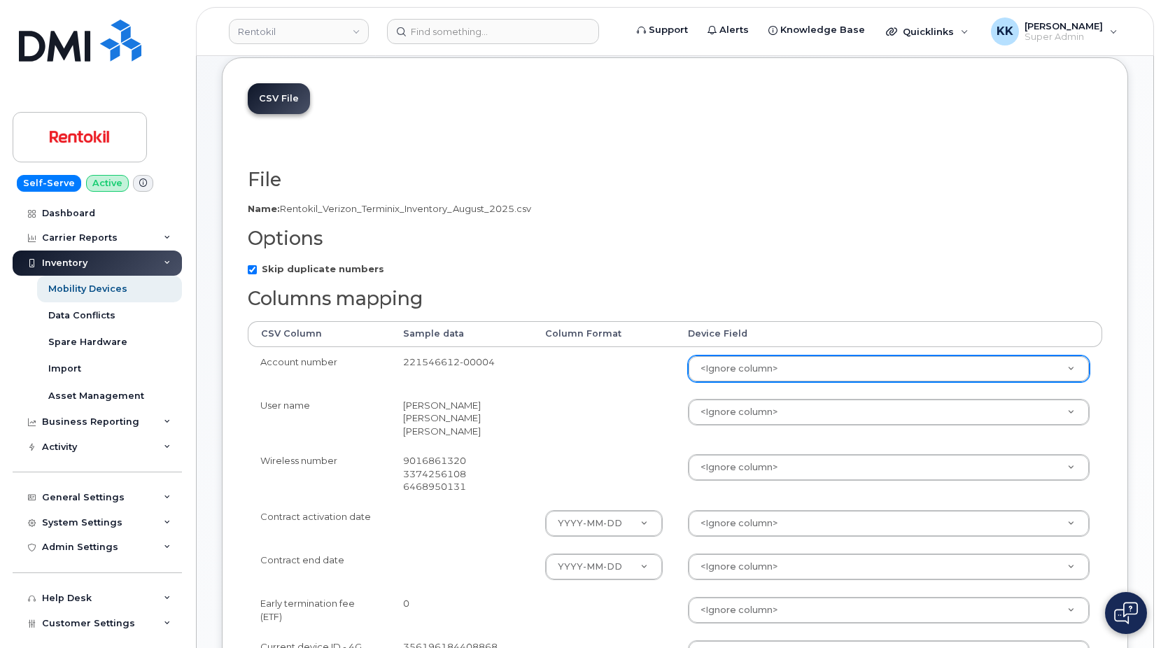
click at [736, 363] on body "Rentokil Support Alerts Knowledge Base Quicklinks Suspend / Cancel Device Chang…" at bounding box center [580, 499] width 1161 height 1285
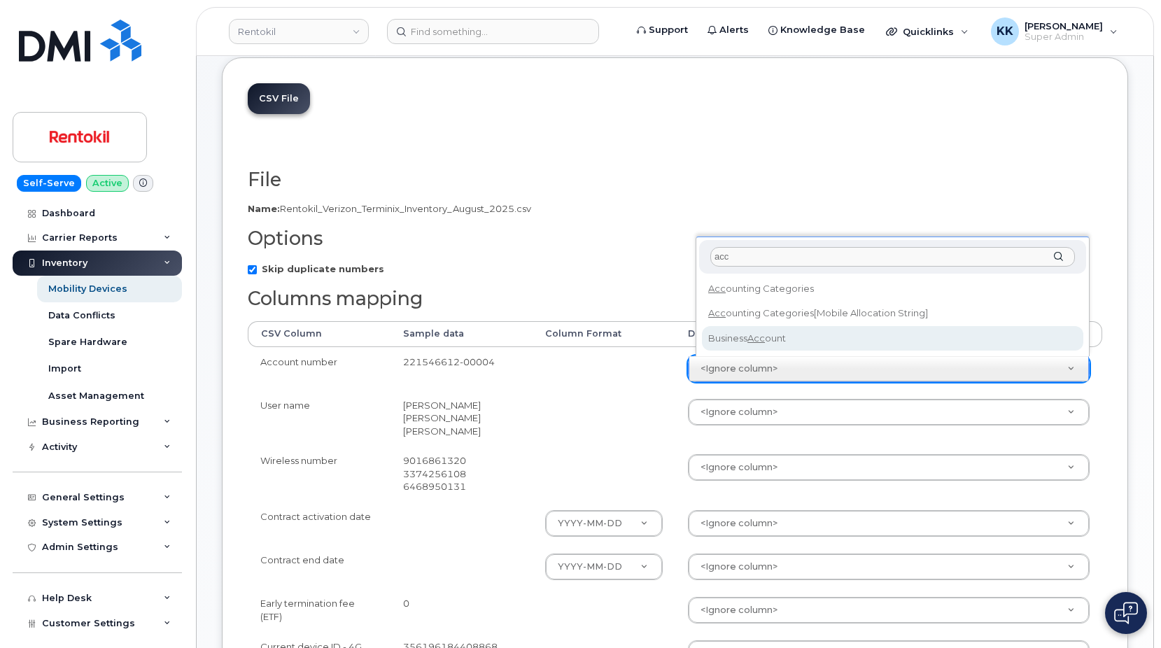
type input "acc"
select select "business_account_id"
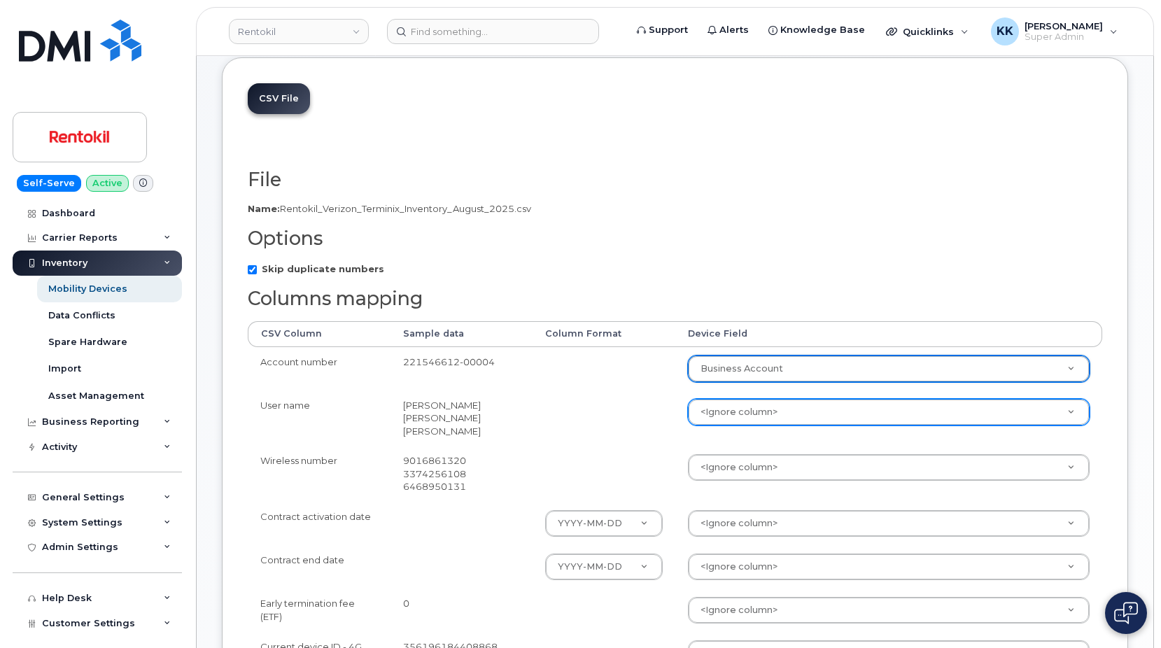
click at [742, 410] on body "Rentokil Support Alerts Knowledge Base Quicklinks Suspend / Cancel Device Chang…" at bounding box center [580, 499] width 1161 height 1285
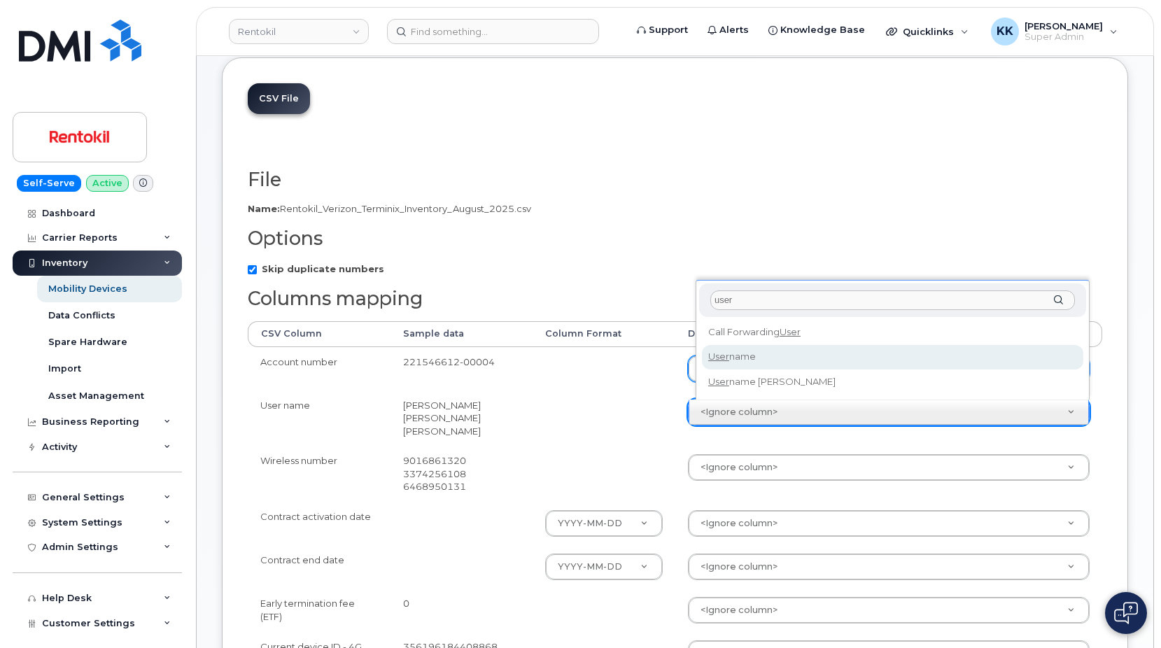
type input "user"
select select "username"
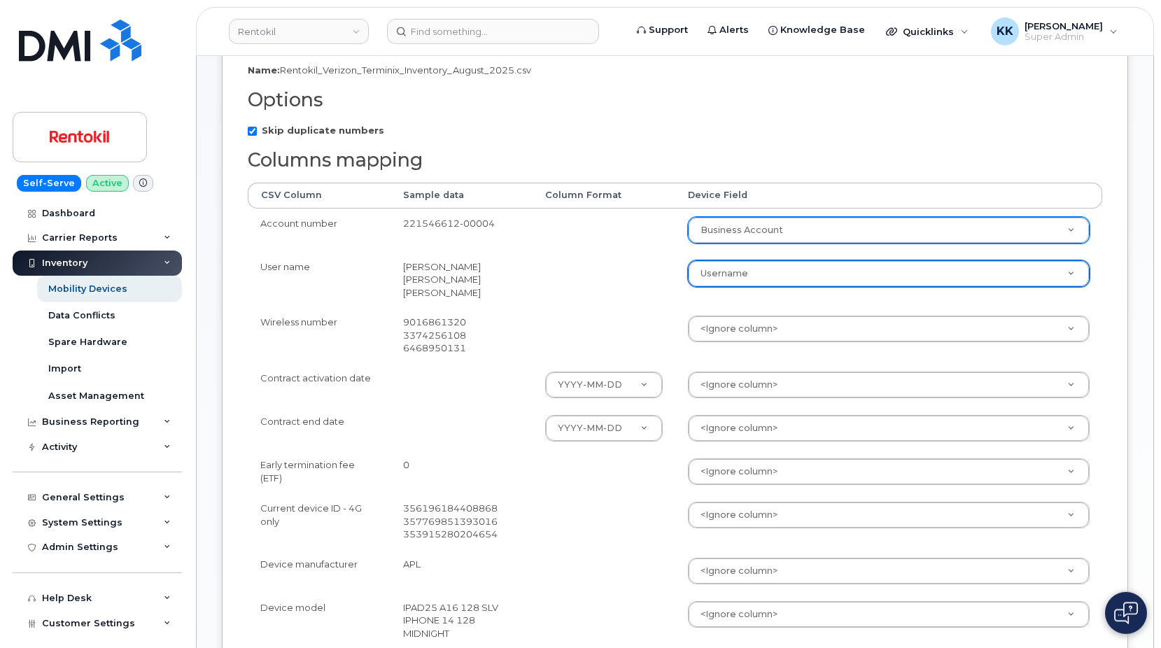
scroll to position [286, 0]
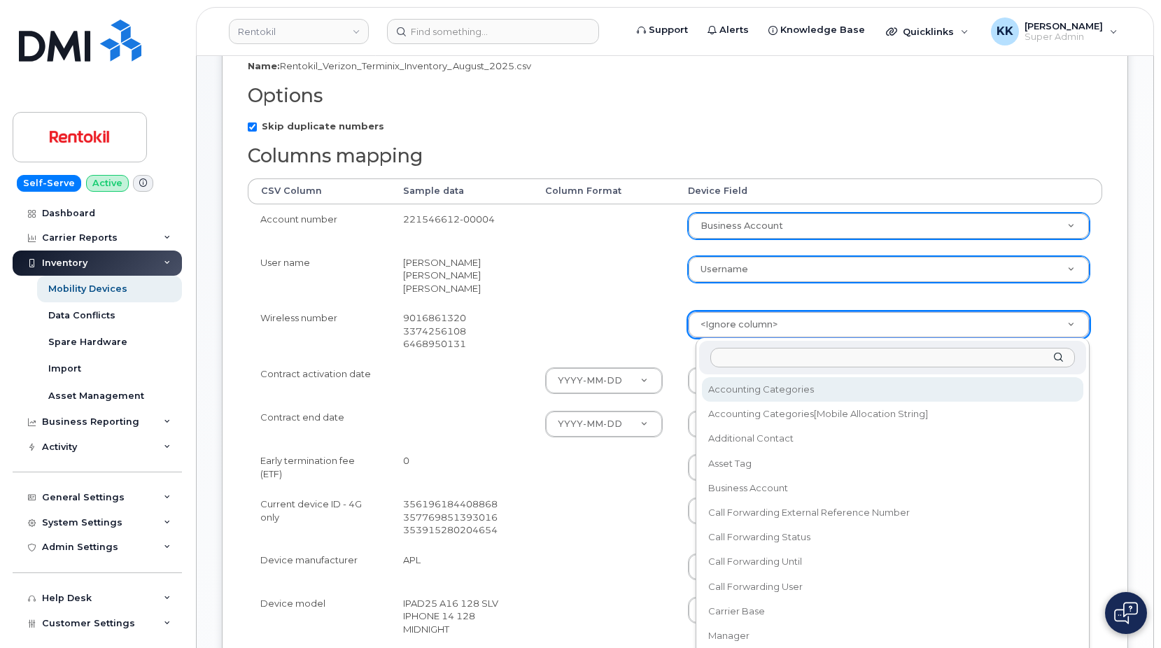
click at [736, 333] on body "Rentokil Support Alerts Knowledge Base Quicklinks Suspend / Cancel Device Chang…" at bounding box center [580, 356] width 1161 height 1285
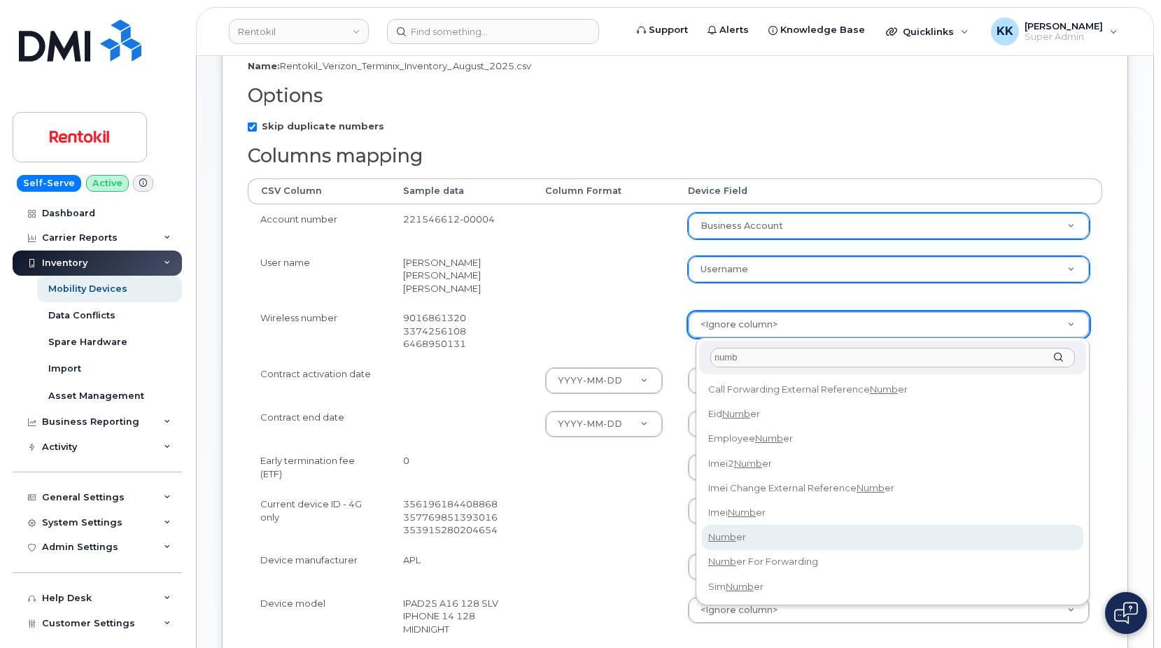
type input "numb"
select select "number"
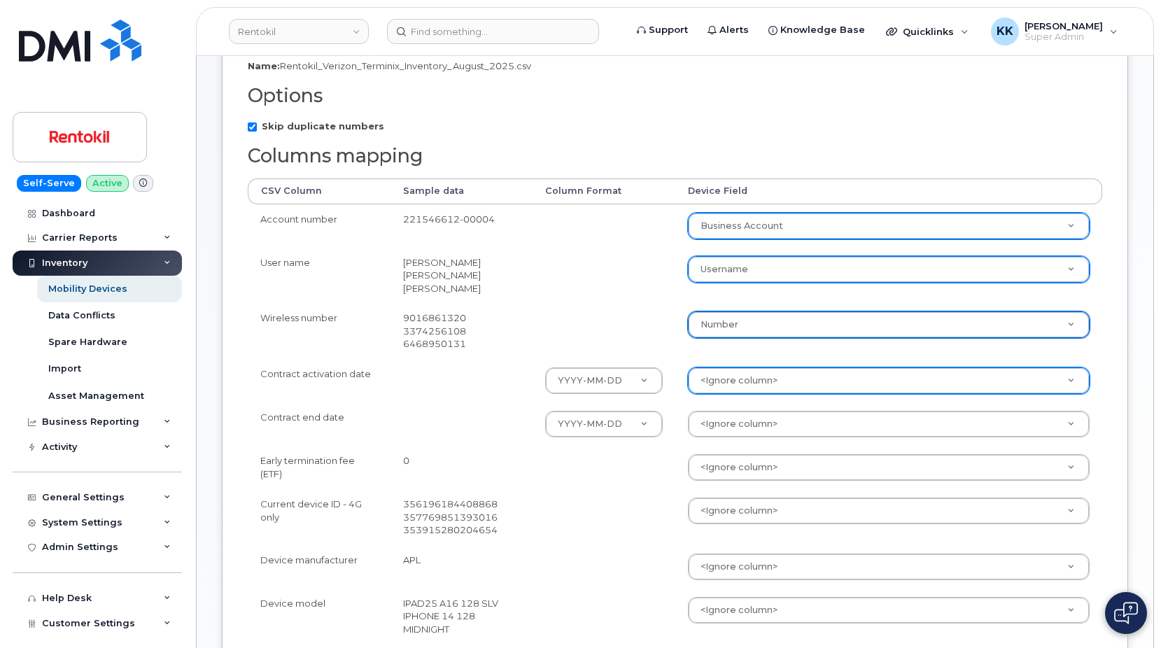
click at [722, 384] on body "Rentokil Support Alerts Knowledge Base Quicklinks Suspend / Cancel Device Chang…" at bounding box center [580, 356] width 1161 height 1285
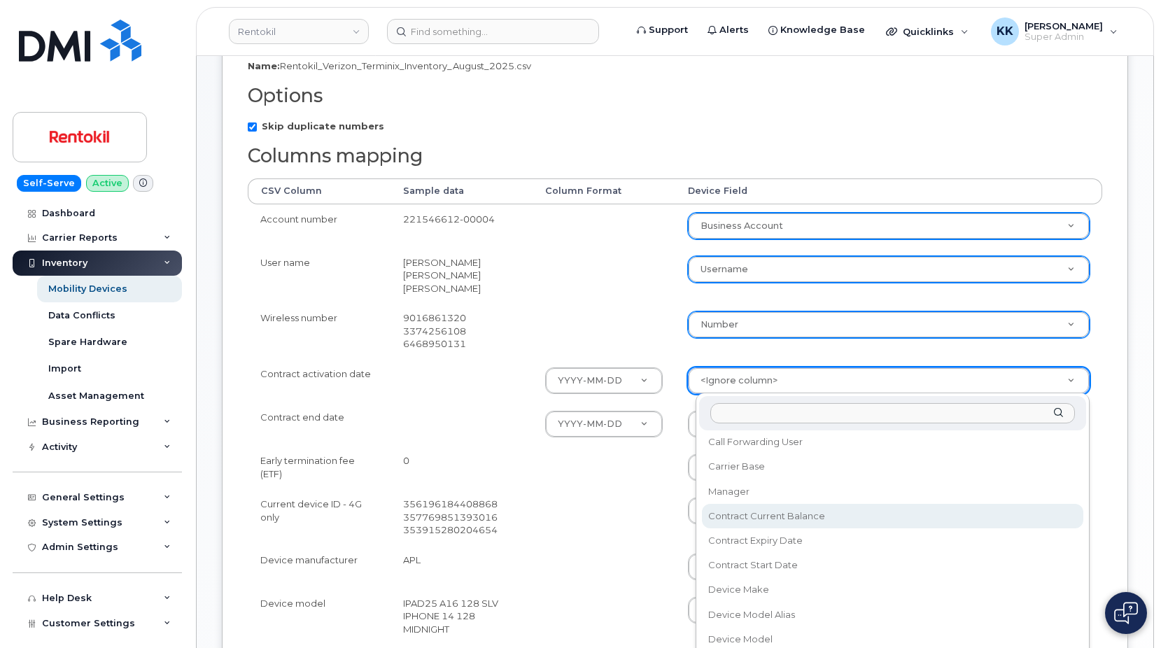
scroll to position [202, 0]
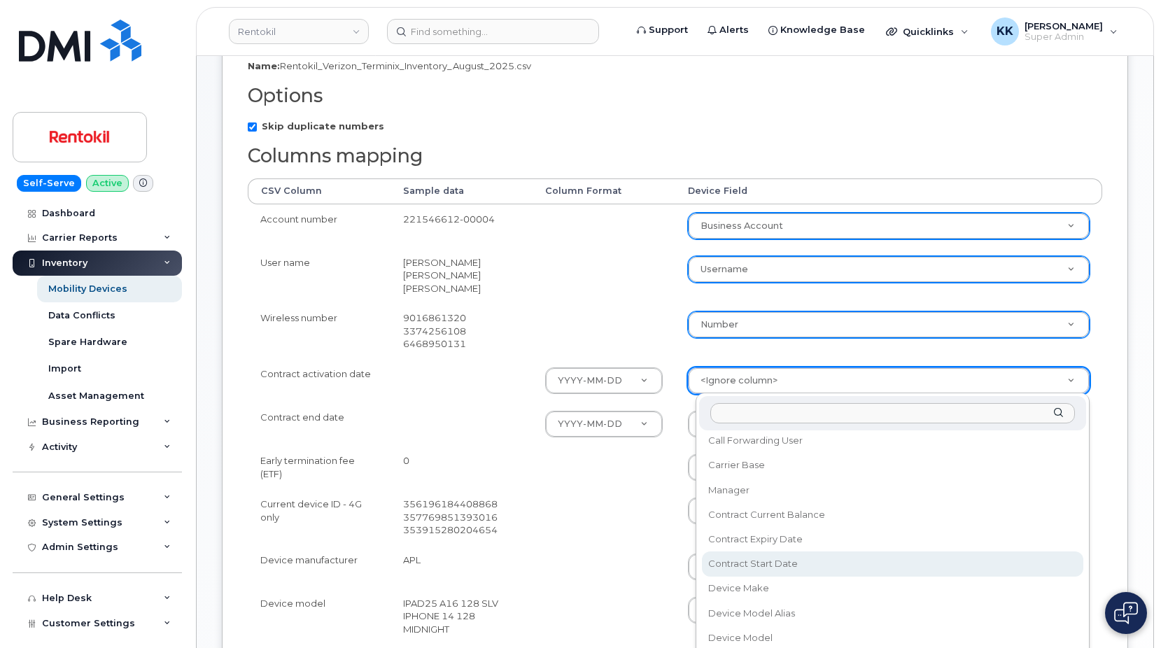
select select "contract_start_date"
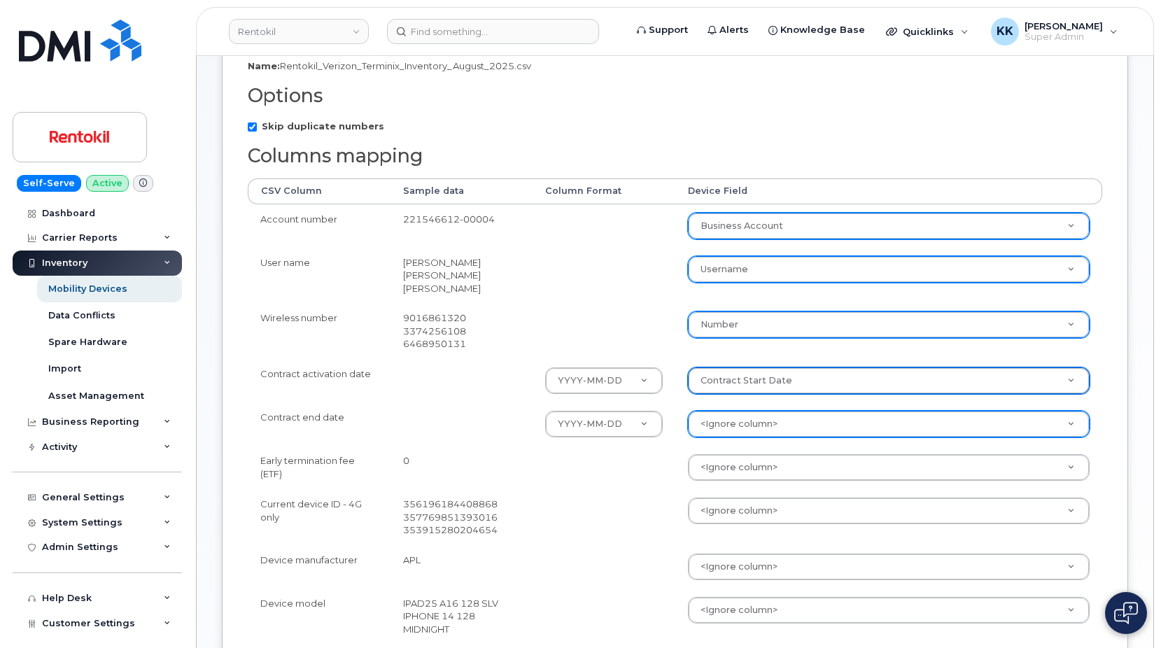
click at [739, 428] on body "Rentokil Support Alerts Knowledge Base Quicklinks Suspend / Cancel Device Chang…" at bounding box center [580, 356] width 1161 height 1285
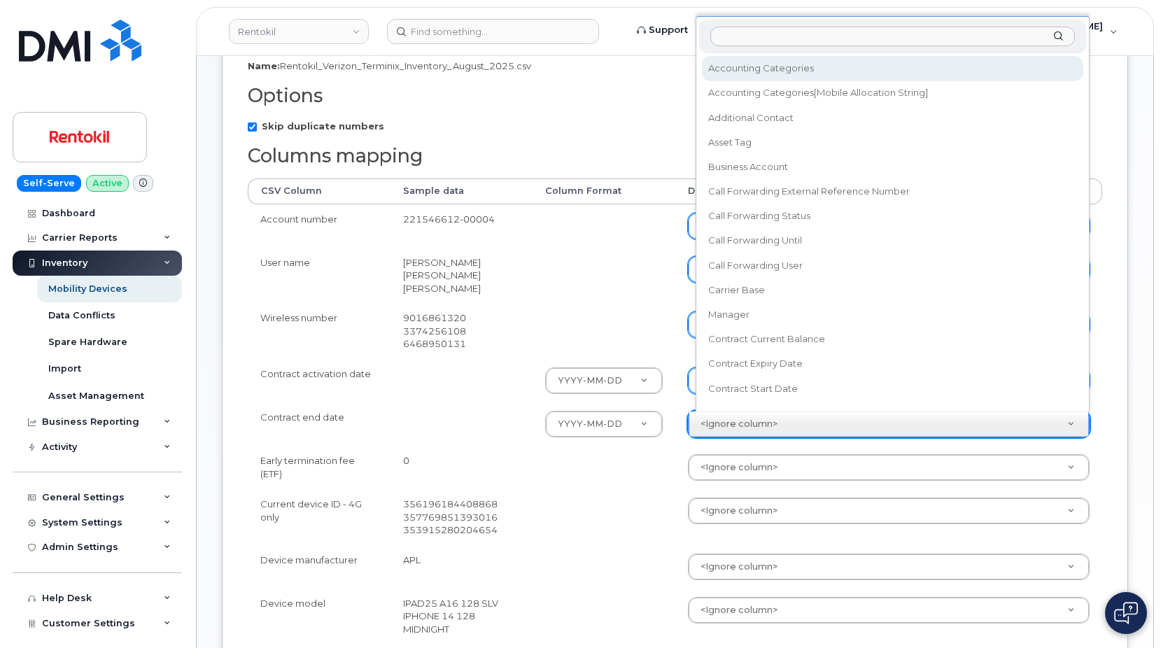
scroll to position [13, 0]
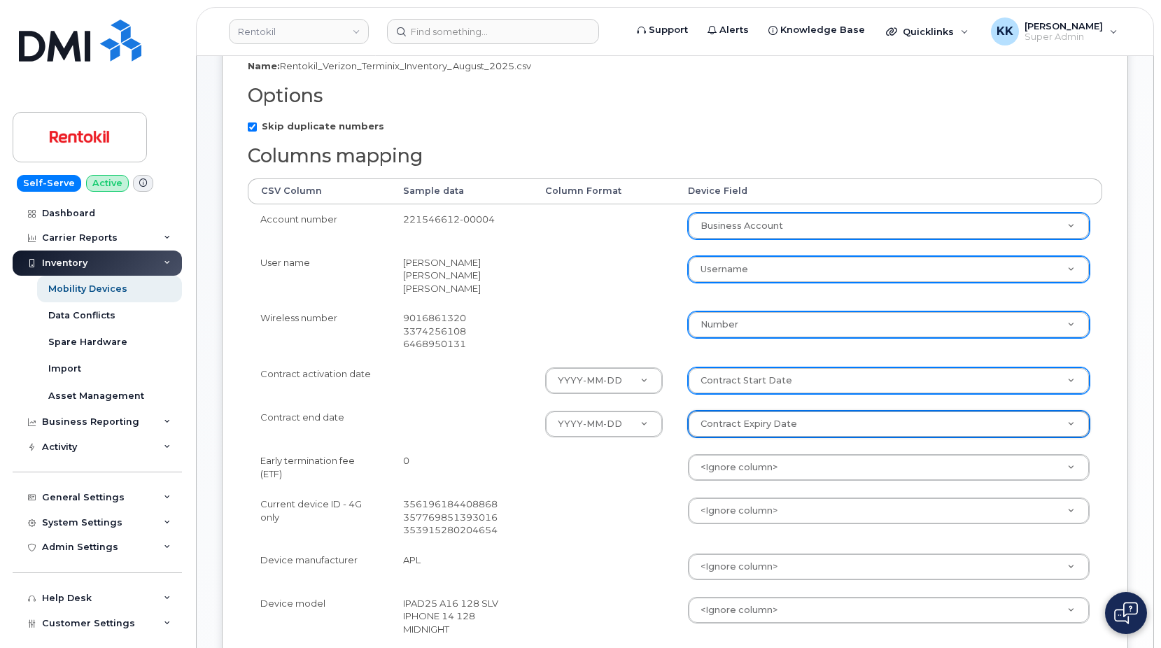
select select "contract_expiry_date"
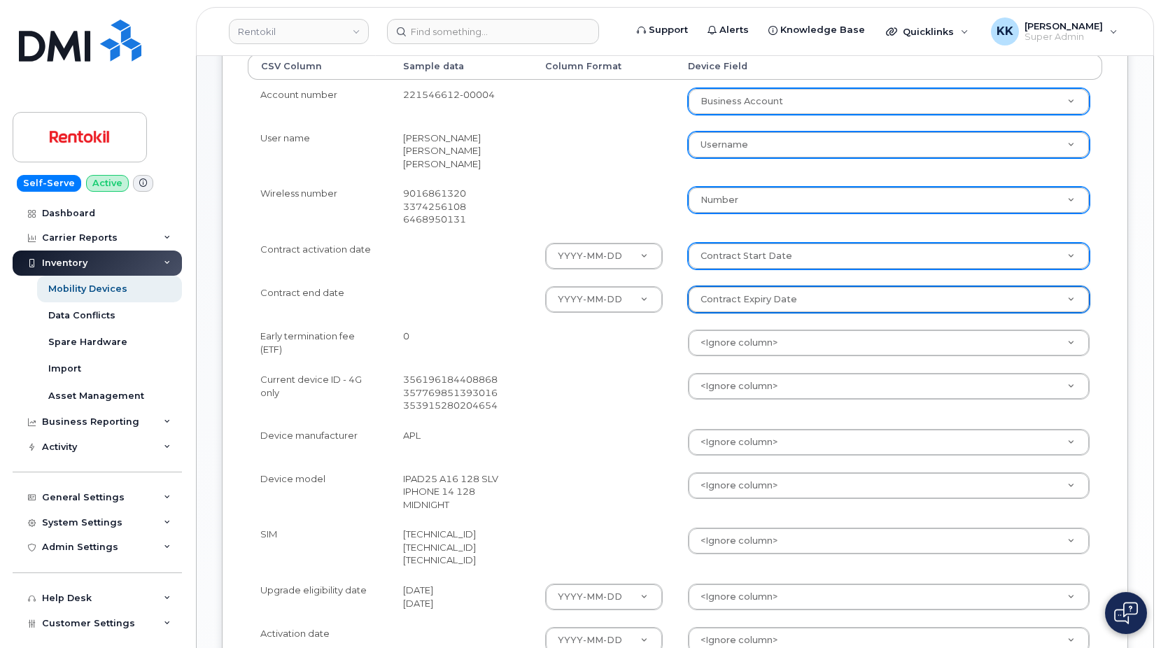
scroll to position [428, 0]
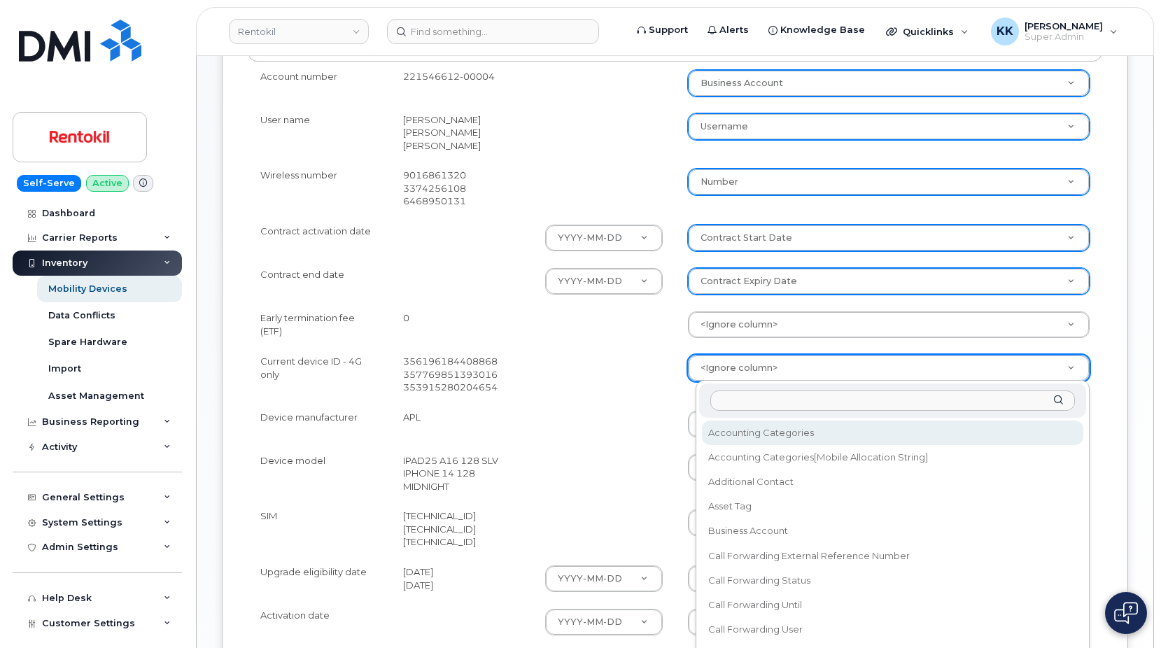
click at [734, 367] on body "Rentokil Support Alerts Knowledge Base Quicklinks Suspend / Cancel Device Chang…" at bounding box center [580, 214] width 1161 height 1285
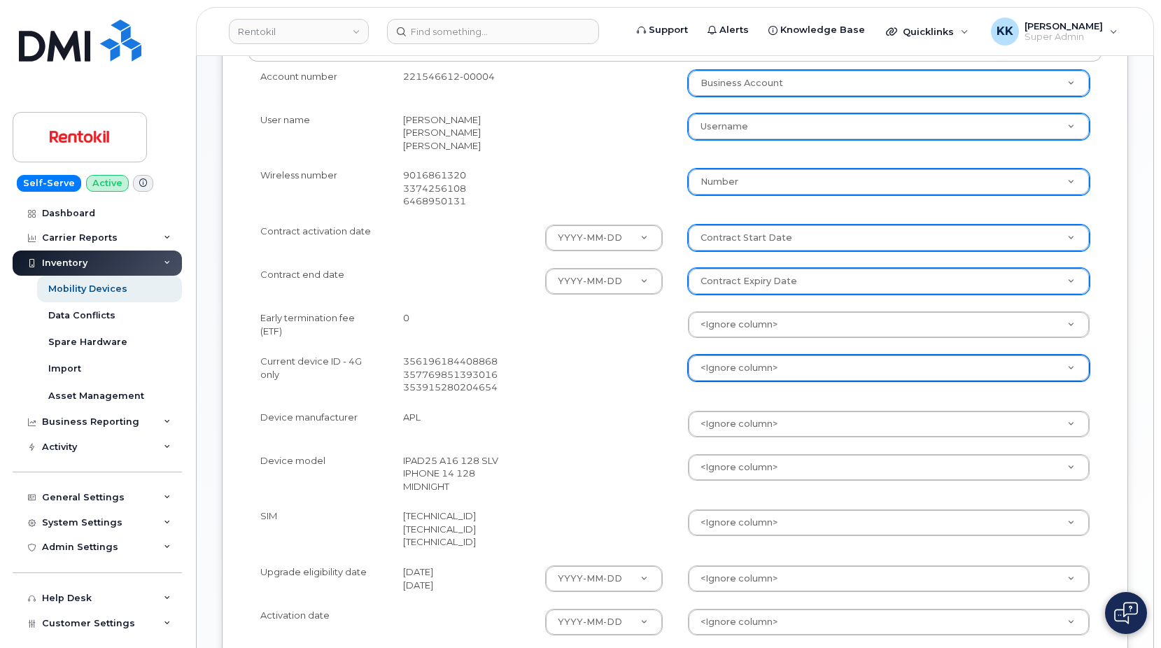
click at [742, 336] on body "Rentokil Support Alerts Knowledge Base Quicklinks Suspend / Cancel Device Chang…" at bounding box center [580, 214] width 1161 height 1285
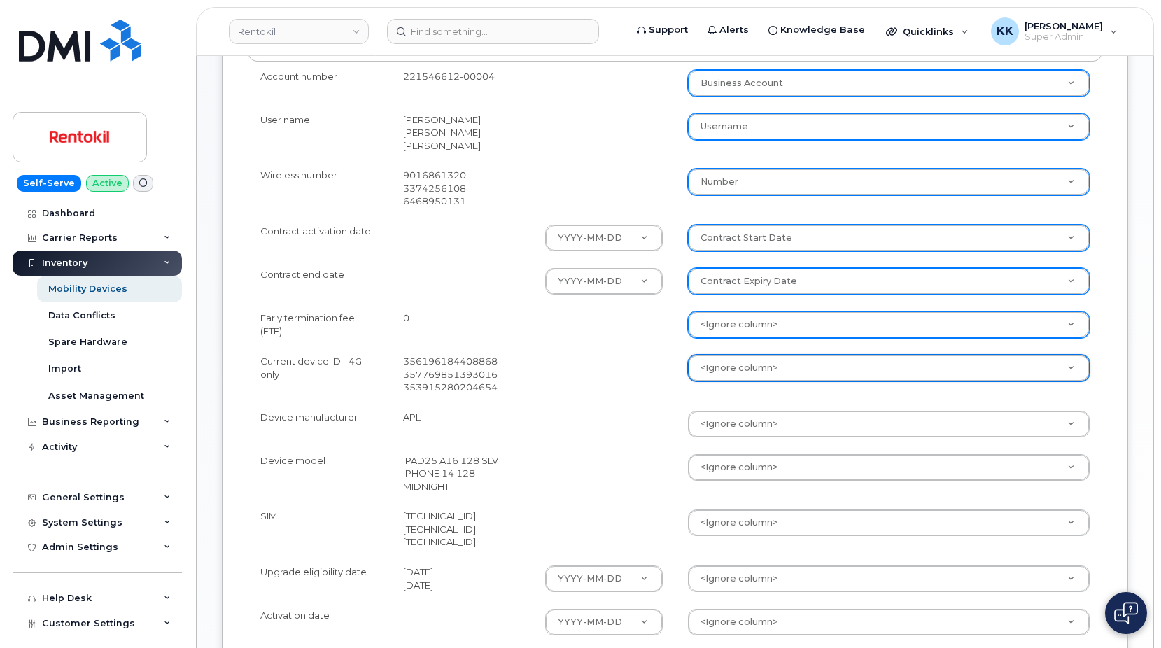
click at [743, 329] on body "Rentokil Support Alerts Knowledge Base Quicklinks Suspend / Cancel Device Chang…" at bounding box center [580, 214] width 1161 height 1285
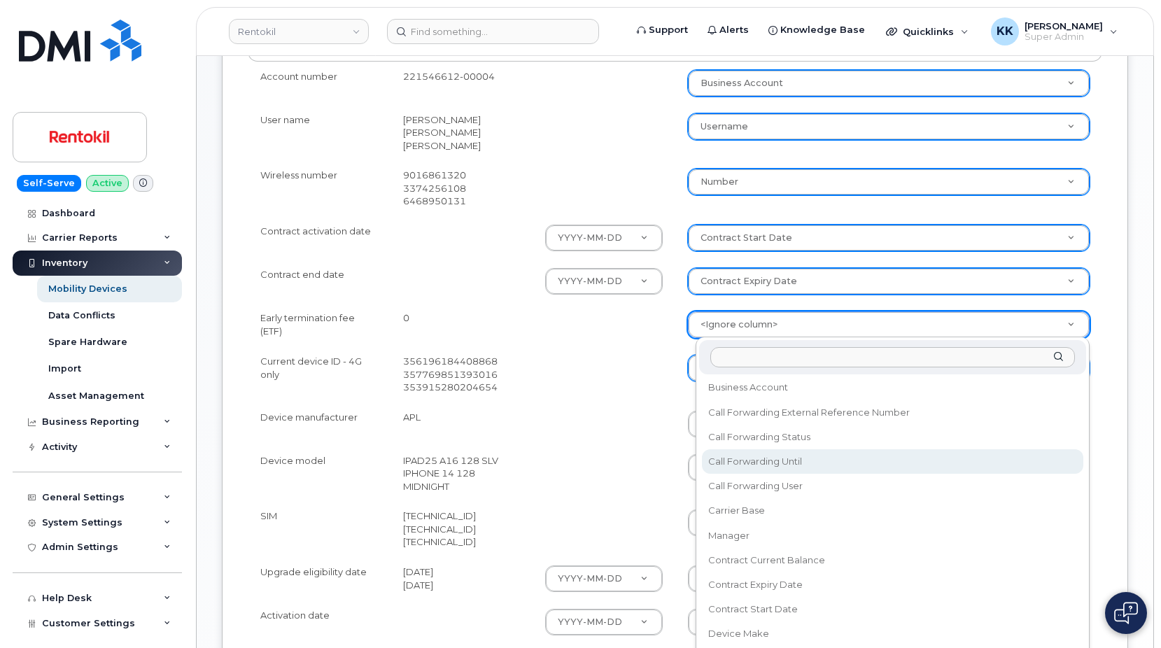
scroll to position [202, 0]
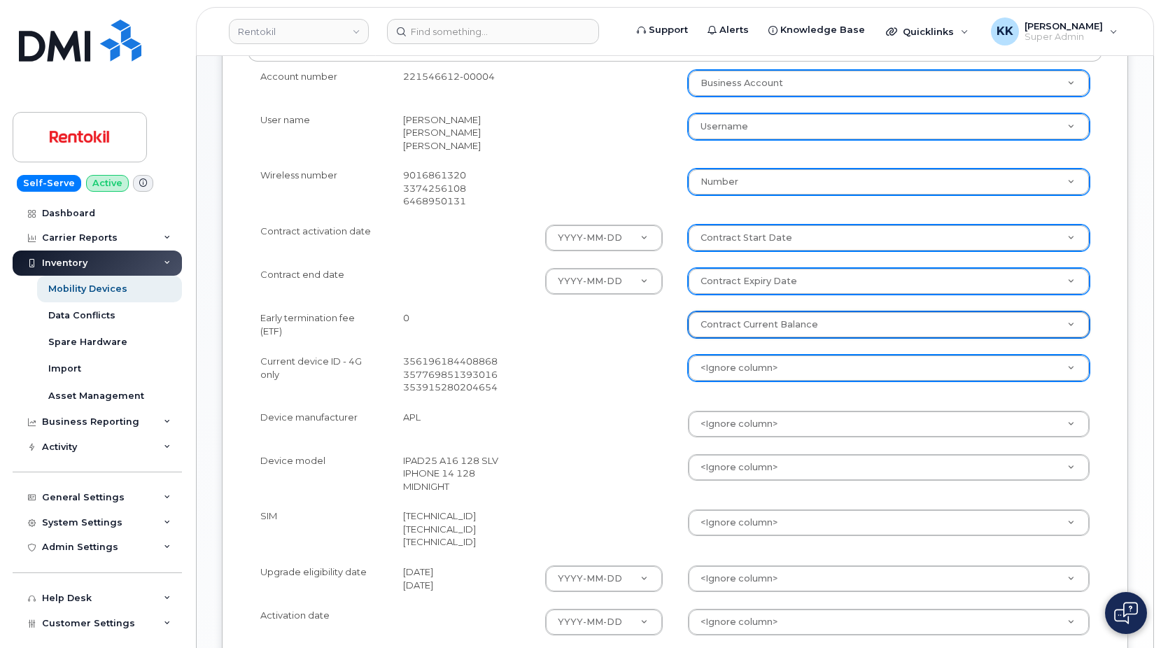
select select "contract_current_balance"
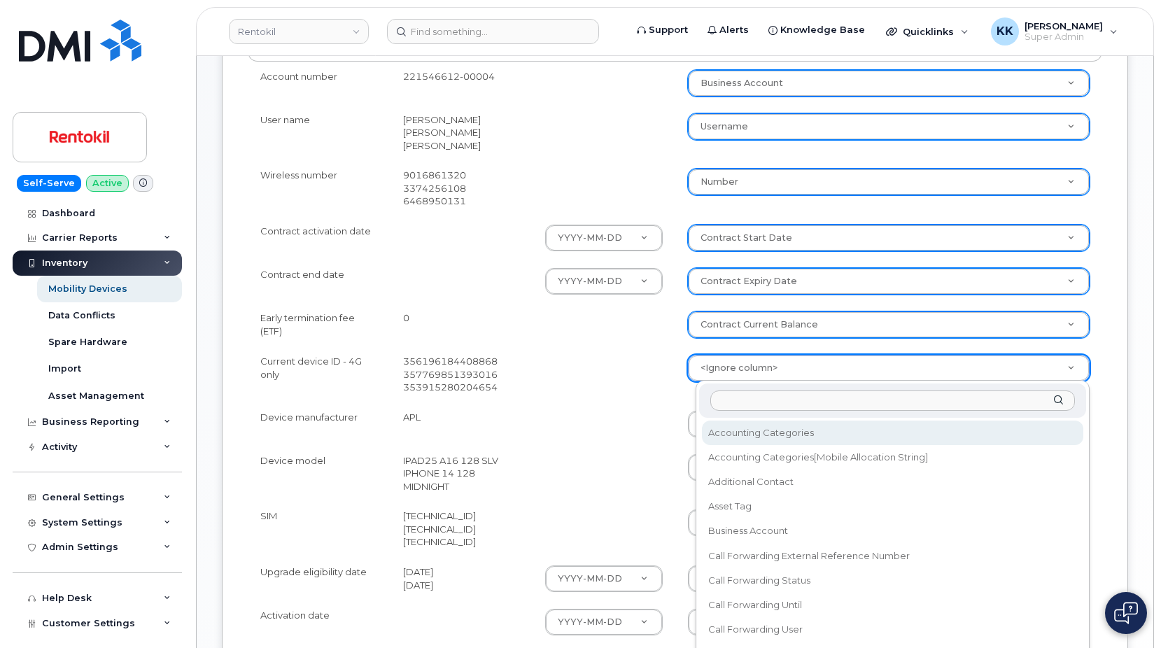
click at [732, 370] on body "Rentokil Support Alerts Knowledge Base Quicklinks Suspend / Cancel Device Chang…" at bounding box center [580, 214] width 1161 height 1285
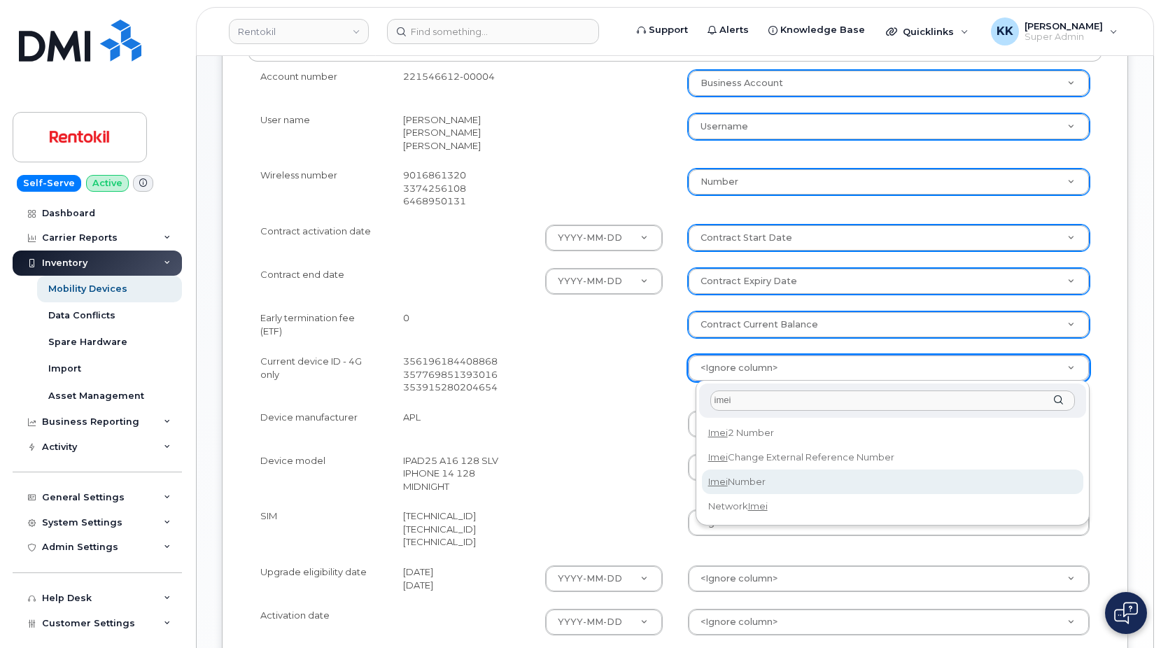
type input "imei"
select select "imei_number"
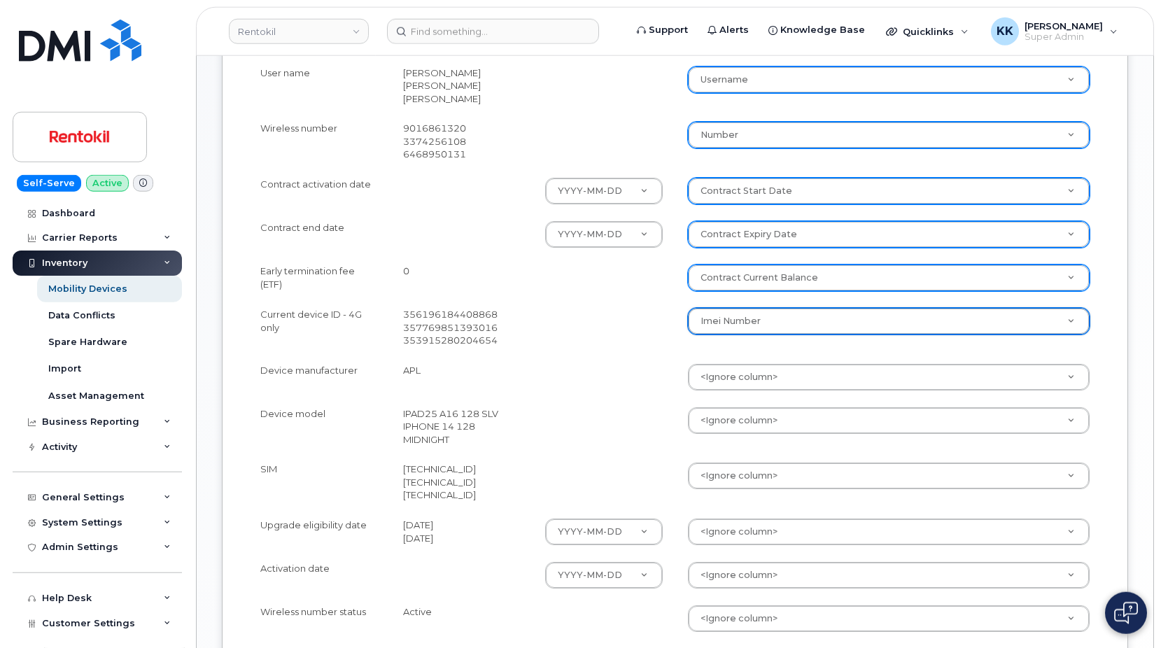
scroll to position [500, 0]
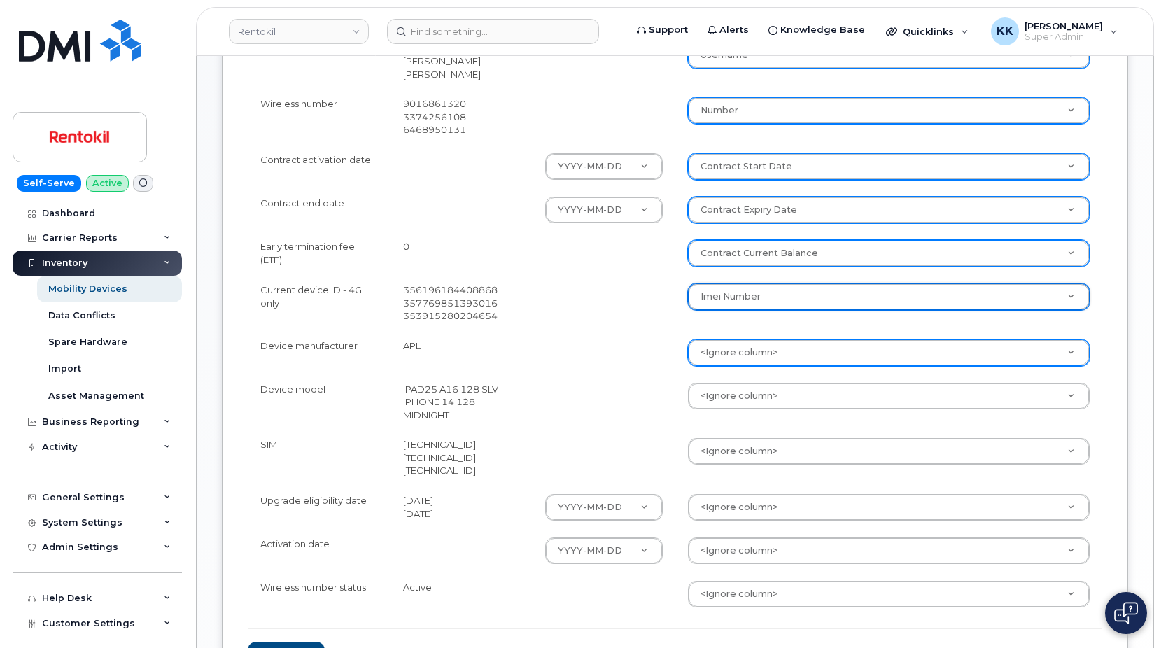
click at [731, 354] on body "Rentokil Support Alerts Knowledge Base Quicklinks Suspend / Cancel Device Chang…" at bounding box center [580, 142] width 1161 height 1285
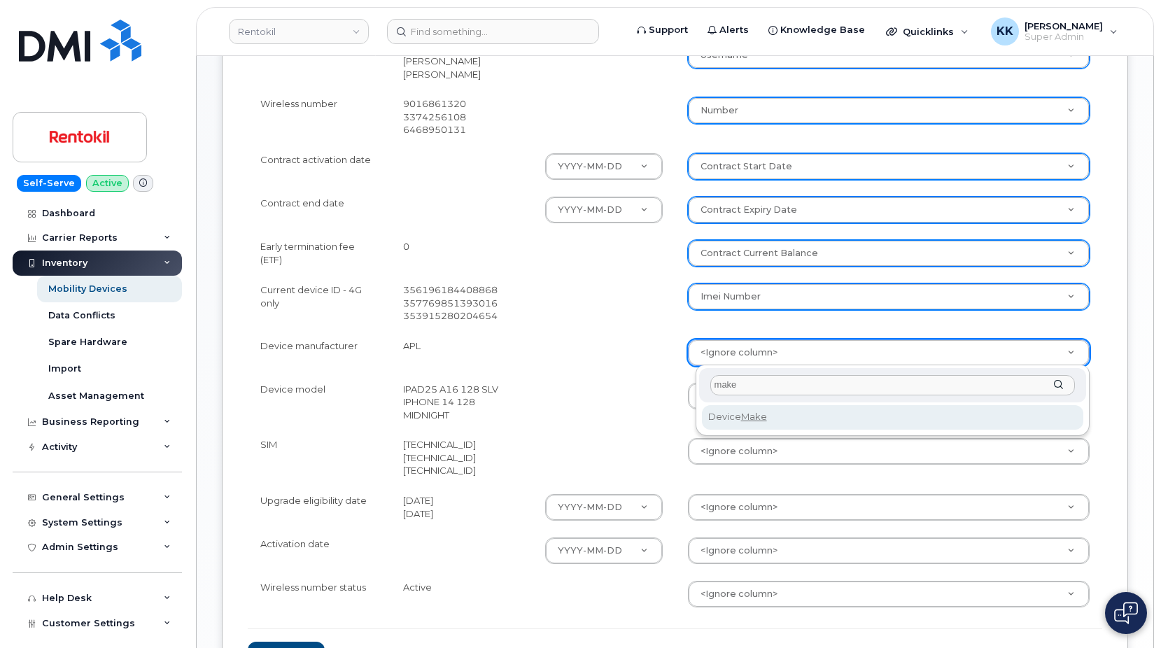
type input "make"
select select "device_make_id"
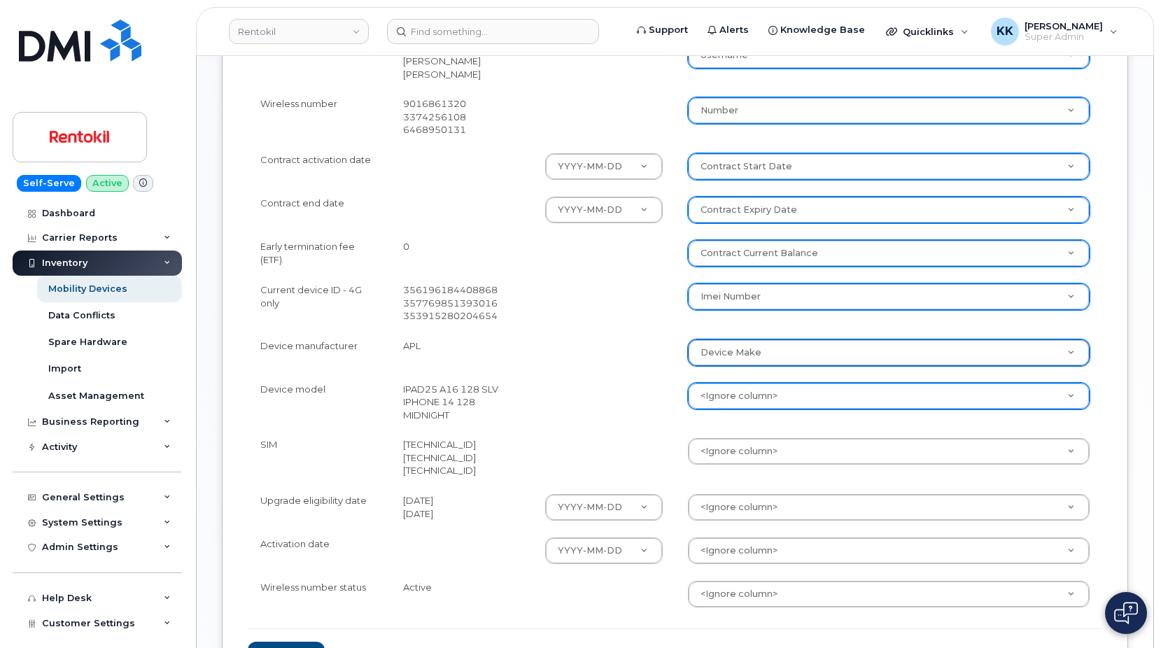
click at [741, 402] on body "Rentokil Support Alerts Knowledge Base Quicklinks Suspend / Cancel Device Chang…" at bounding box center [580, 142] width 1161 height 1285
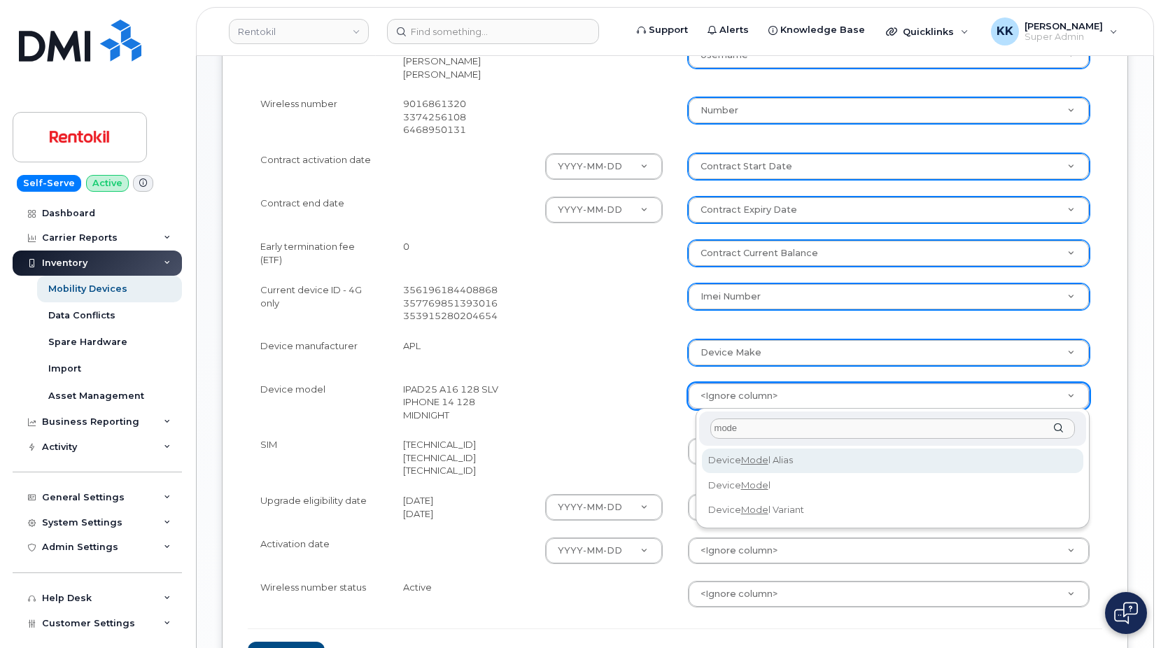
type input "mode"
select select "device_model_alias"
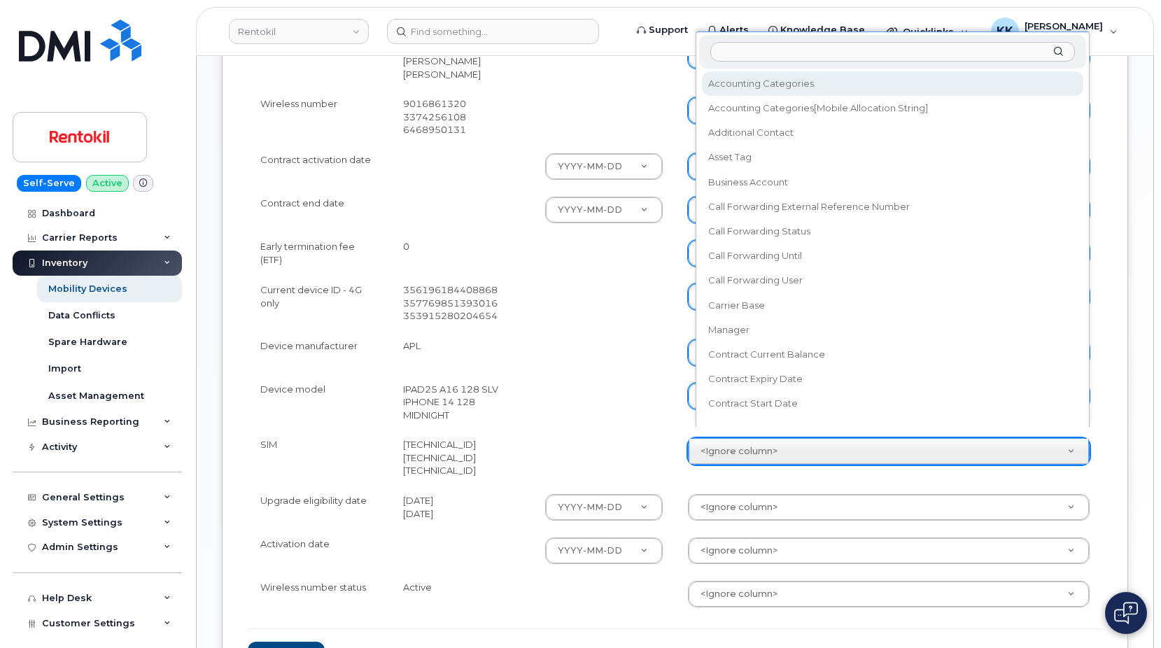
click at [711, 435] on body "Rentokil Support Alerts Knowledge Base Quicklinks Suspend / Cancel Device Chang…" at bounding box center [580, 142] width 1161 height 1285
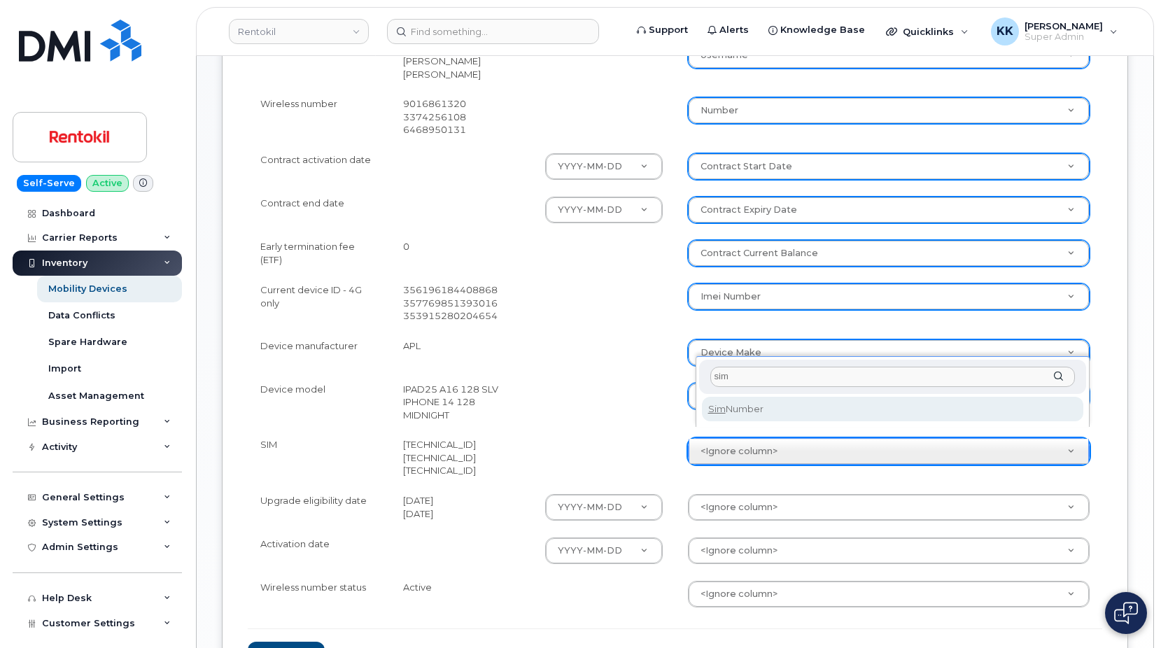
type input "sim"
select select "sim_number"
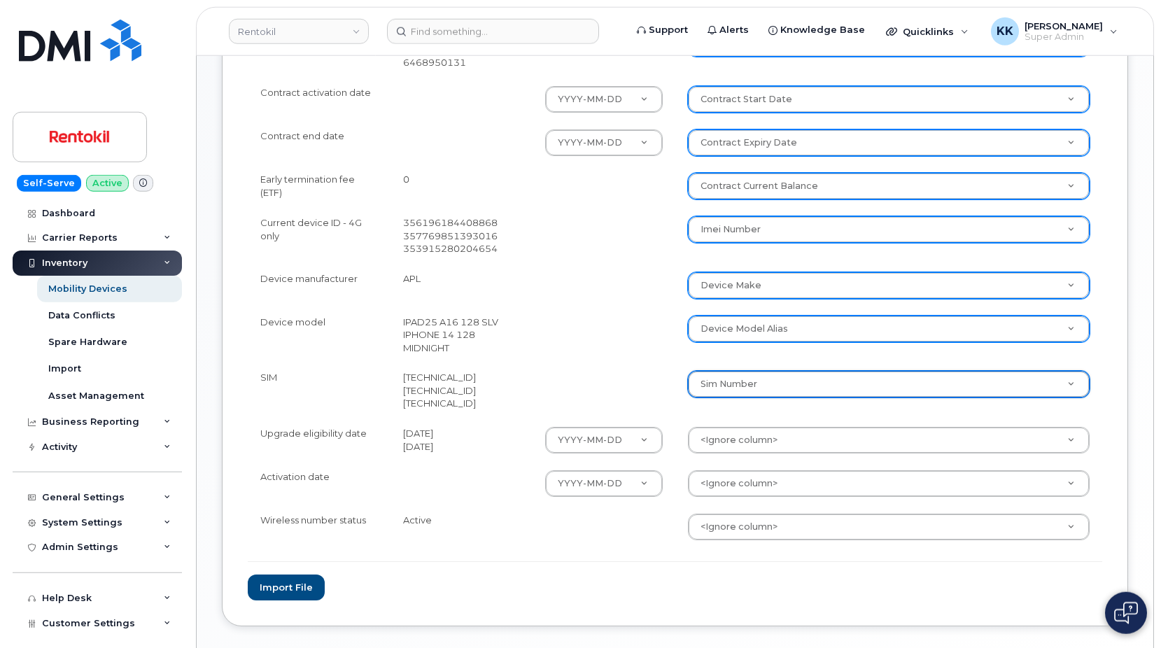
scroll to position [571, 0]
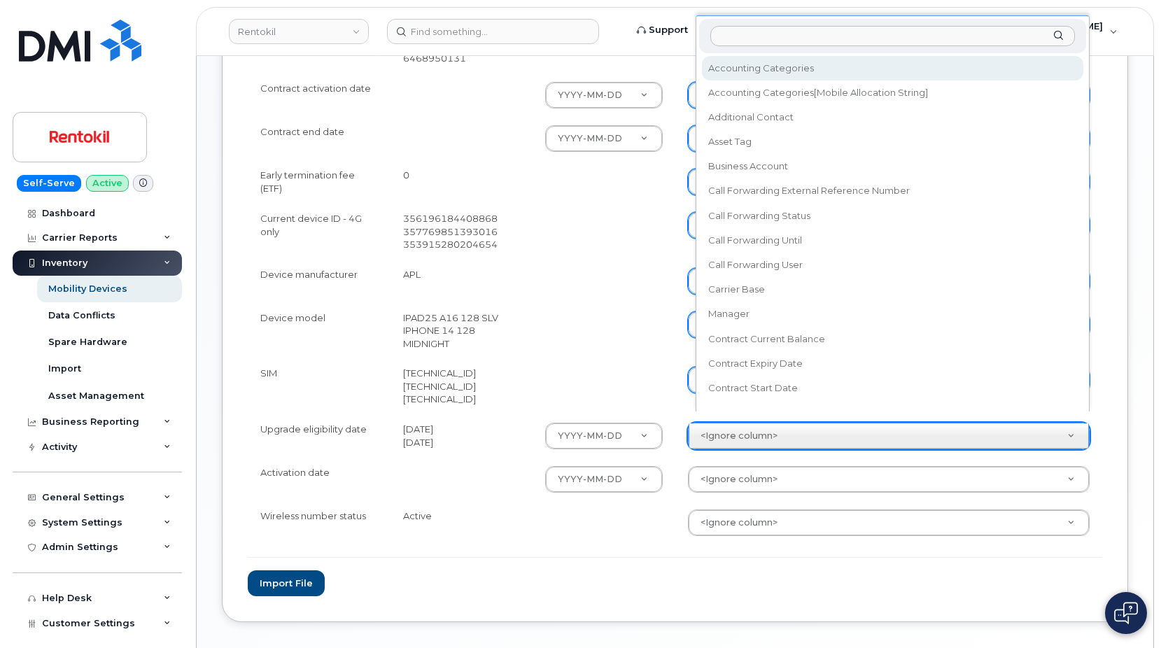
click at [716, 431] on body "Rentokil Support Alerts Knowledge Base Quicklinks Suspend / Cancel Device Chang…" at bounding box center [580, 71] width 1161 height 1285
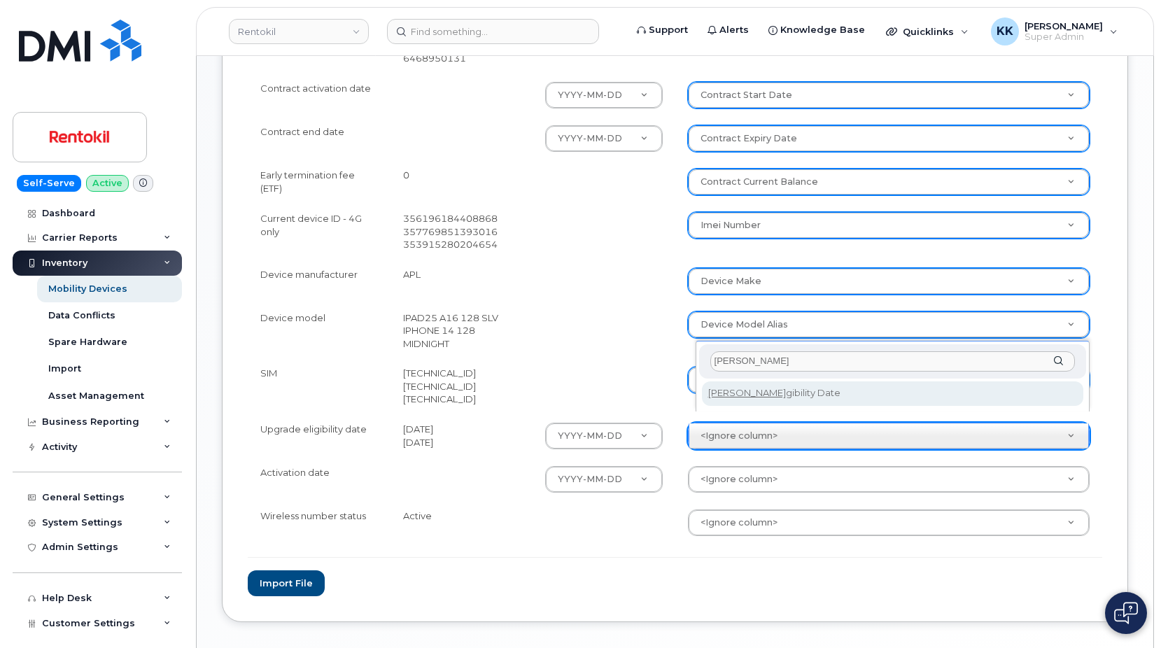
type input "eli"
select select "eligibility_date"
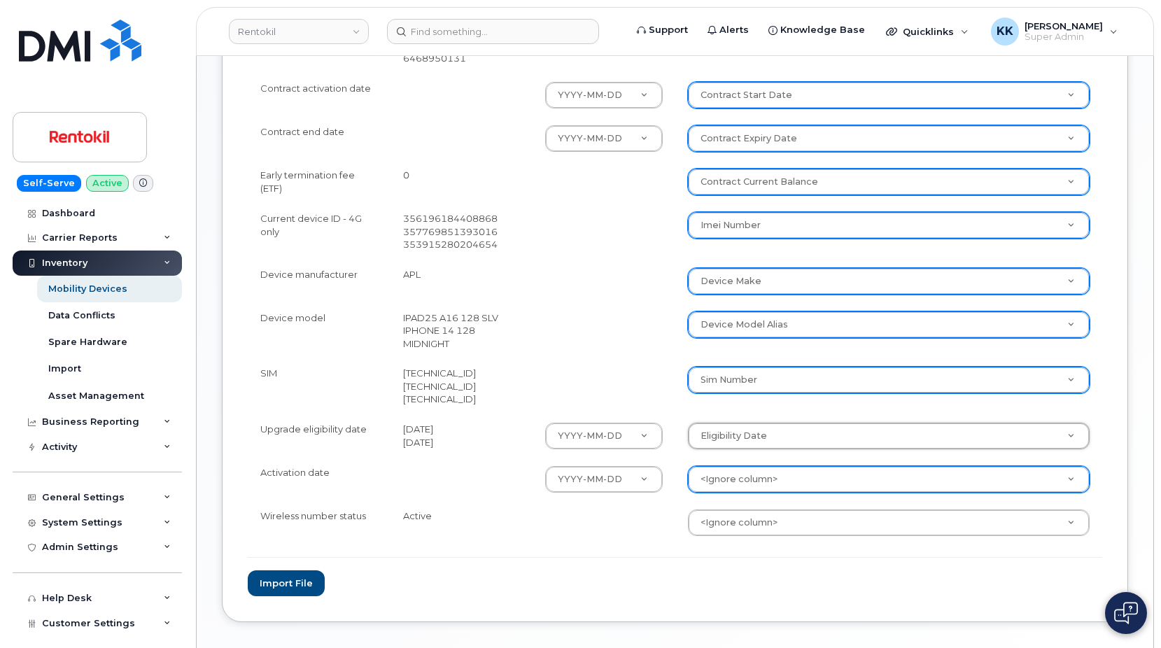
click at [725, 461] on body "Rentokil Support Alerts Knowledge Base Quicklinks Suspend / Cancel Device Chang…" at bounding box center [580, 71] width 1161 height 1285
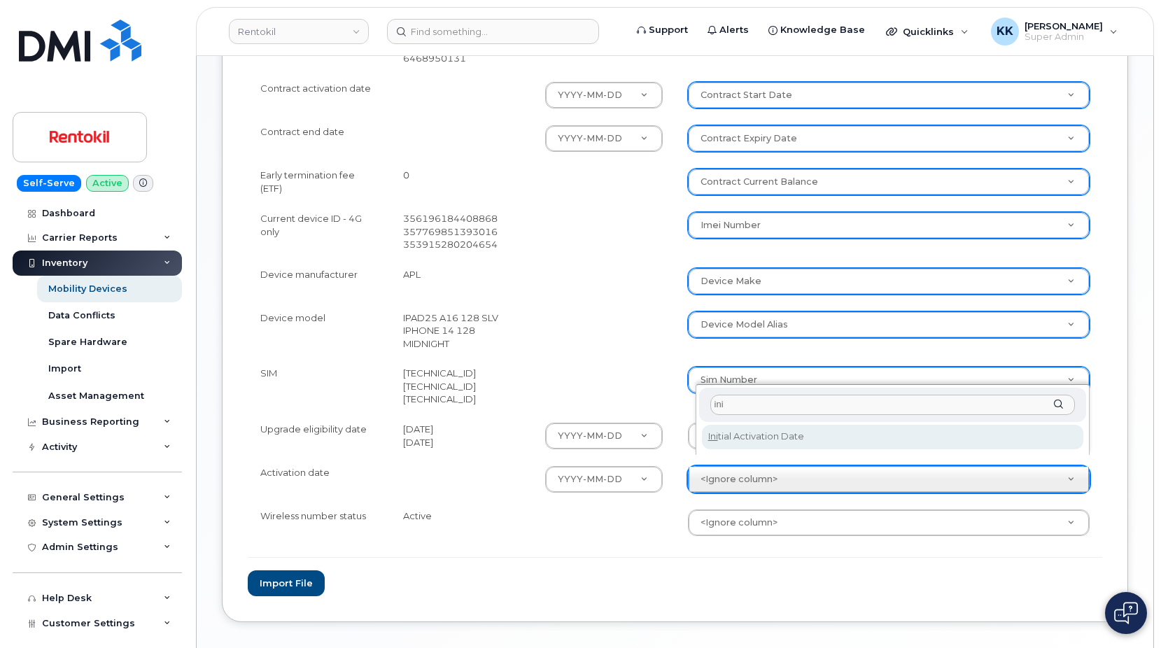
type input "ini"
select select "initial_activation_date"
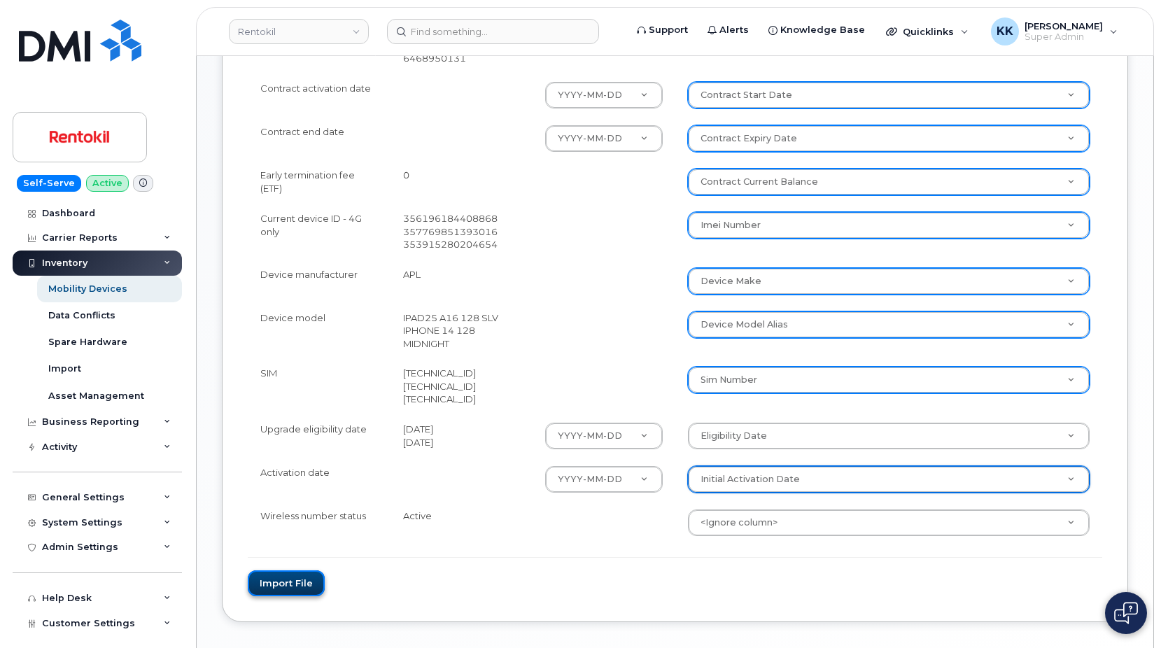
click at [286, 576] on button "Import file" at bounding box center [286, 584] width 77 height 26
